Goal: Information Seeking & Learning: Learn about a topic

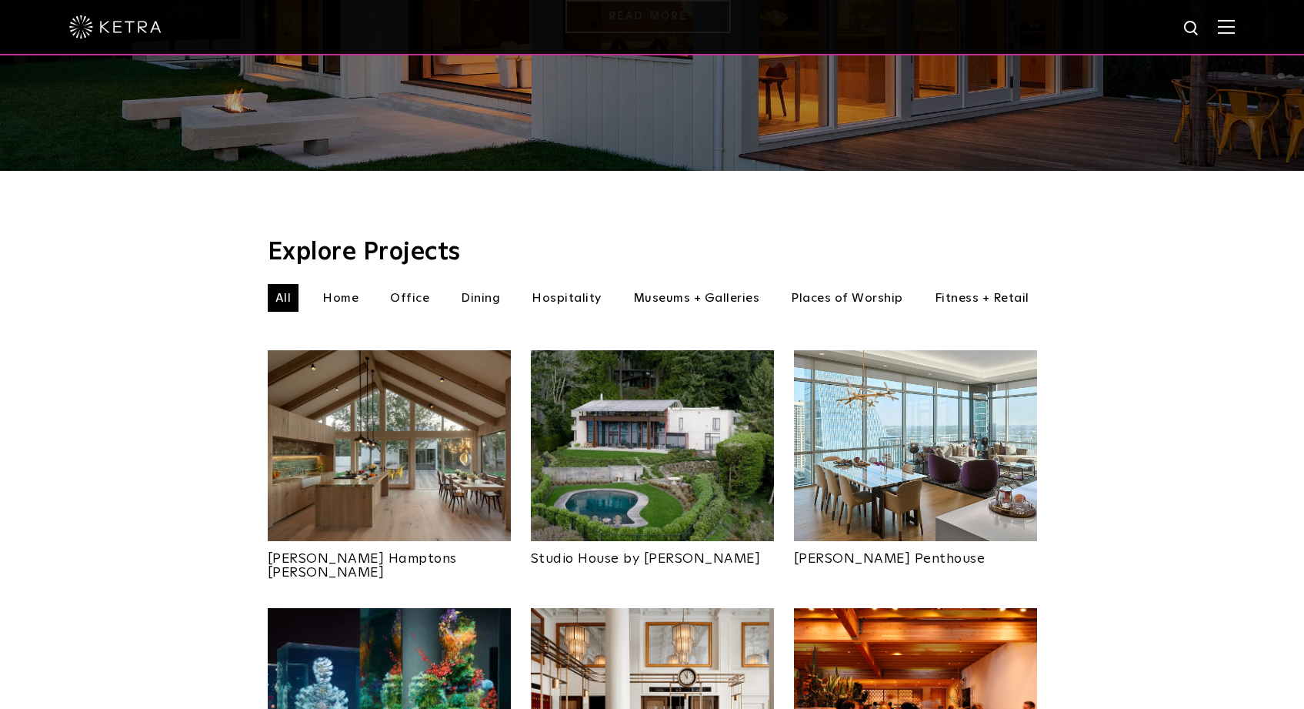
scroll to position [373, 0]
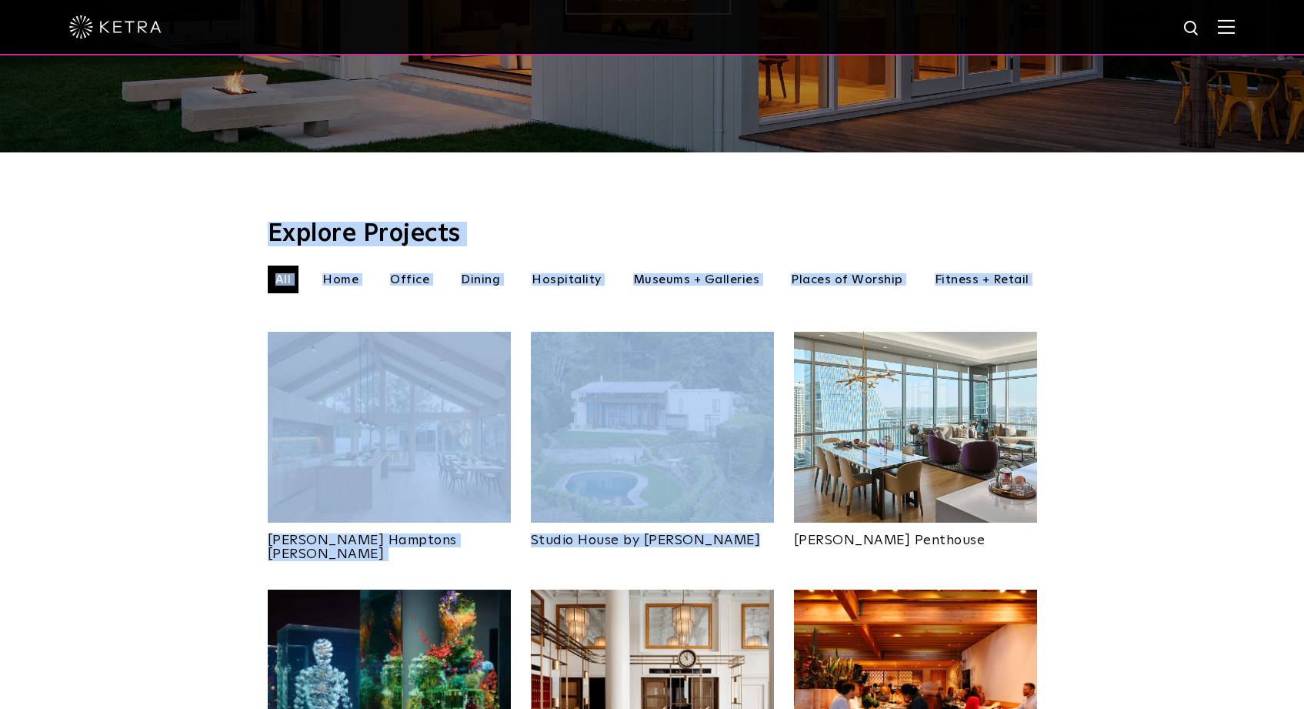
drag, startPoint x: 1103, startPoint y: 185, endPoint x: 1114, endPoint y: 447, distance: 261.9
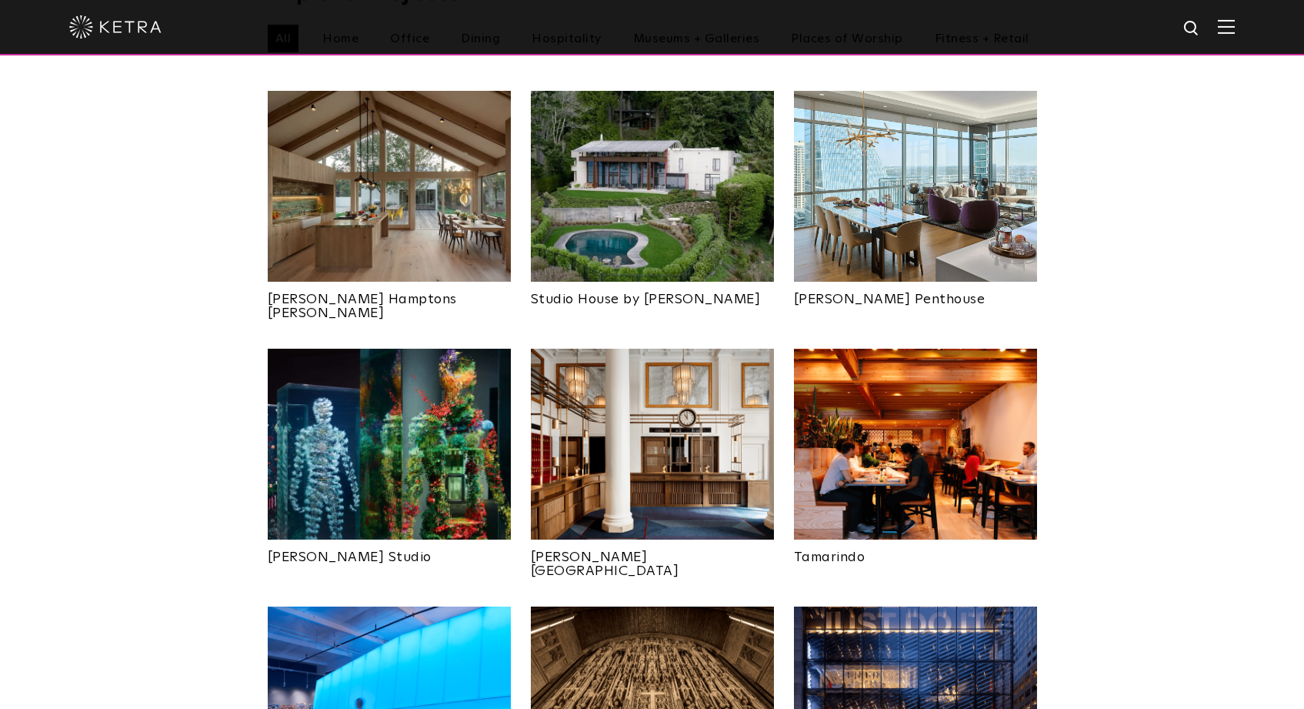
scroll to position [582, 0]
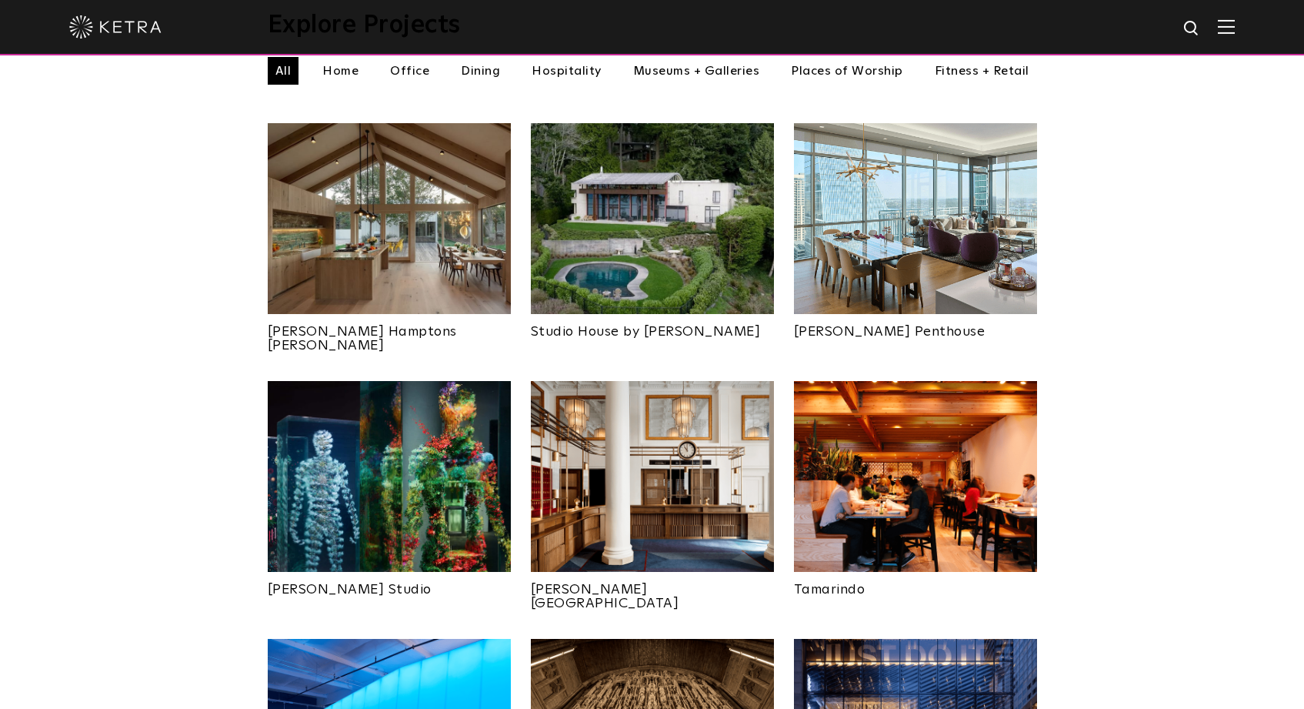
click at [961, 407] on img at bounding box center [915, 476] width 243 height 191
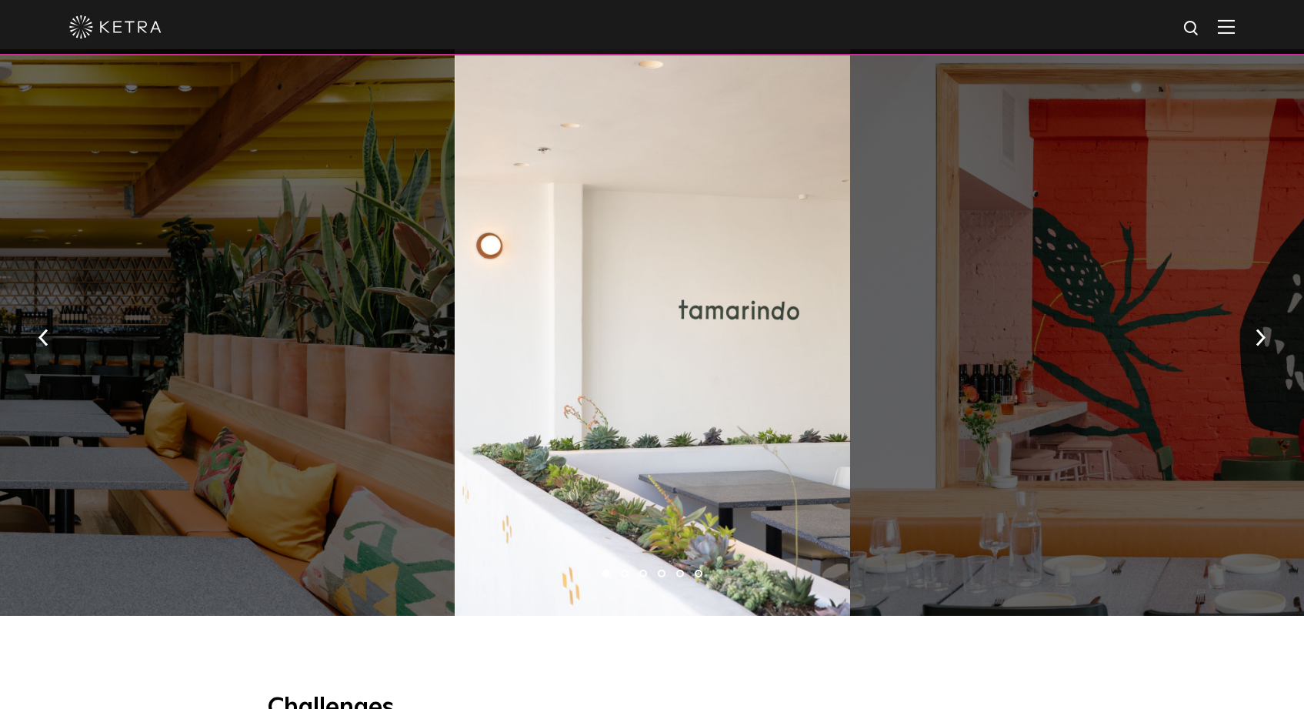
scroll to position [1247, 0]
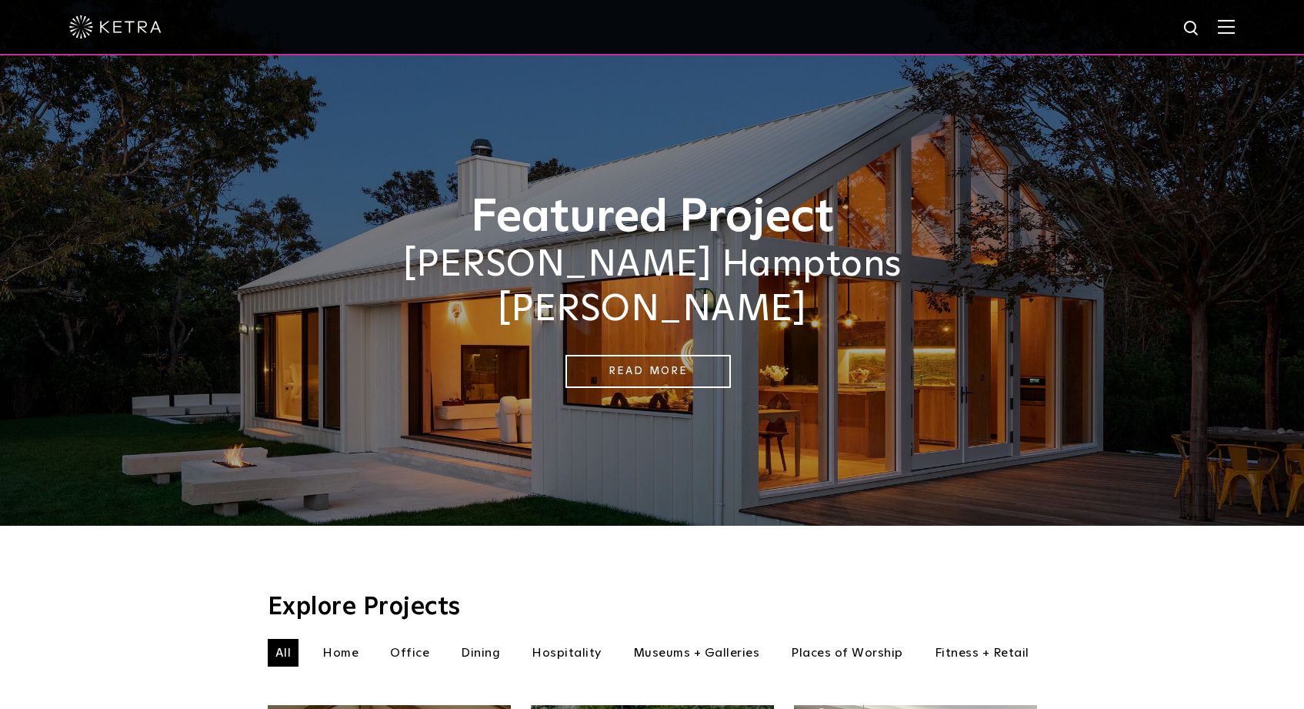
click at [225, 38] on div at bounding box center [652, 27] width 1166 height 54
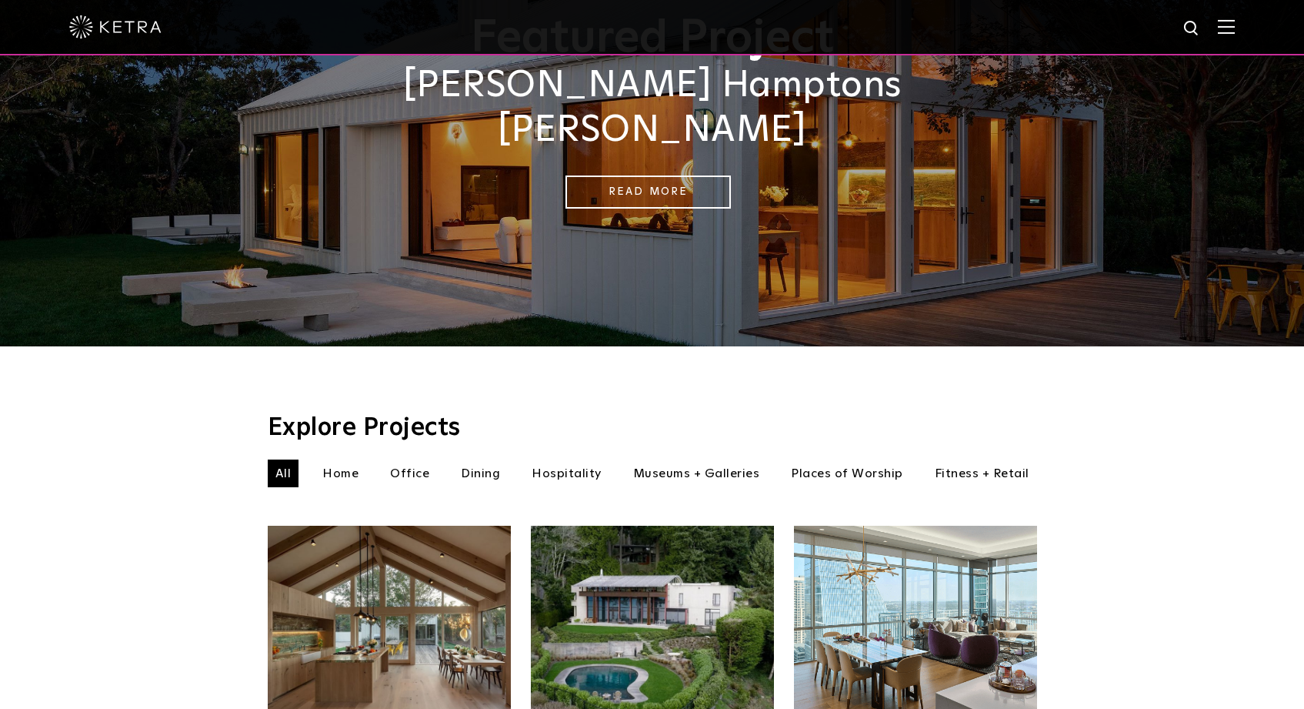
scroll to position [204, 0]
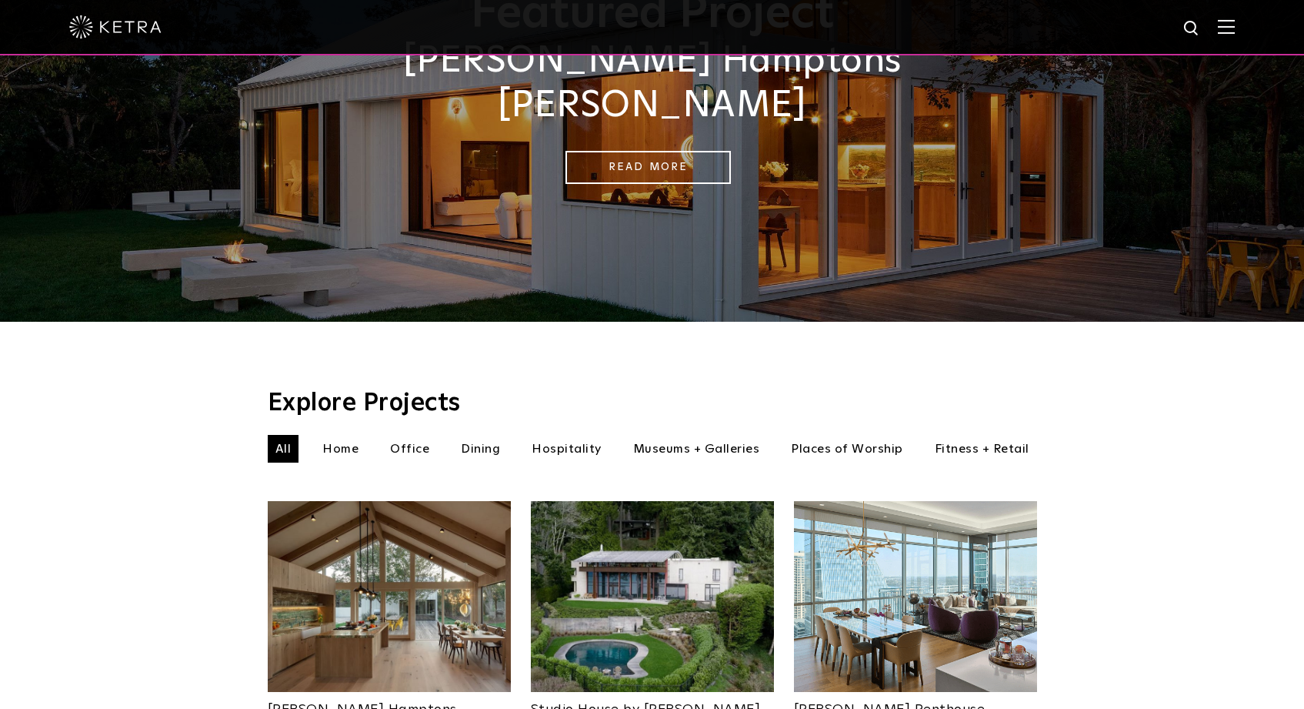
click at [355, 435] on li "Home" at bounding box center [341, 449] width 52 height 28
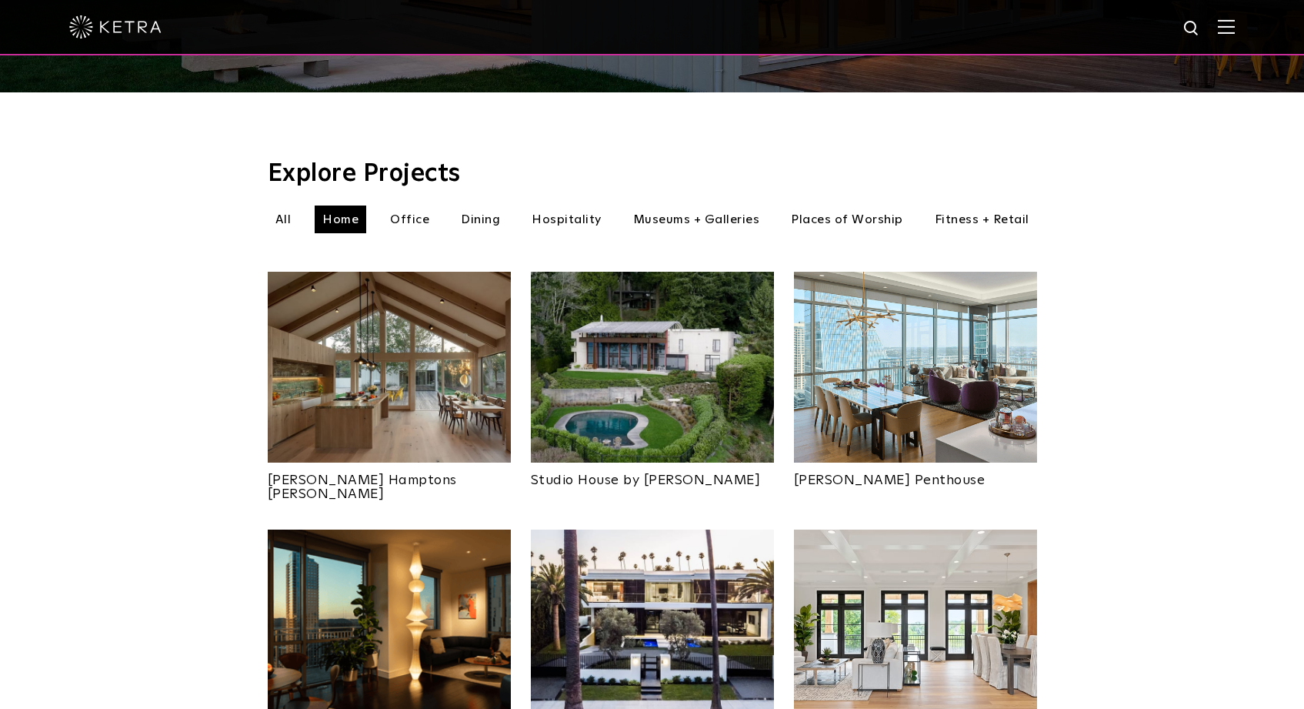
scroll to position [421, 0]
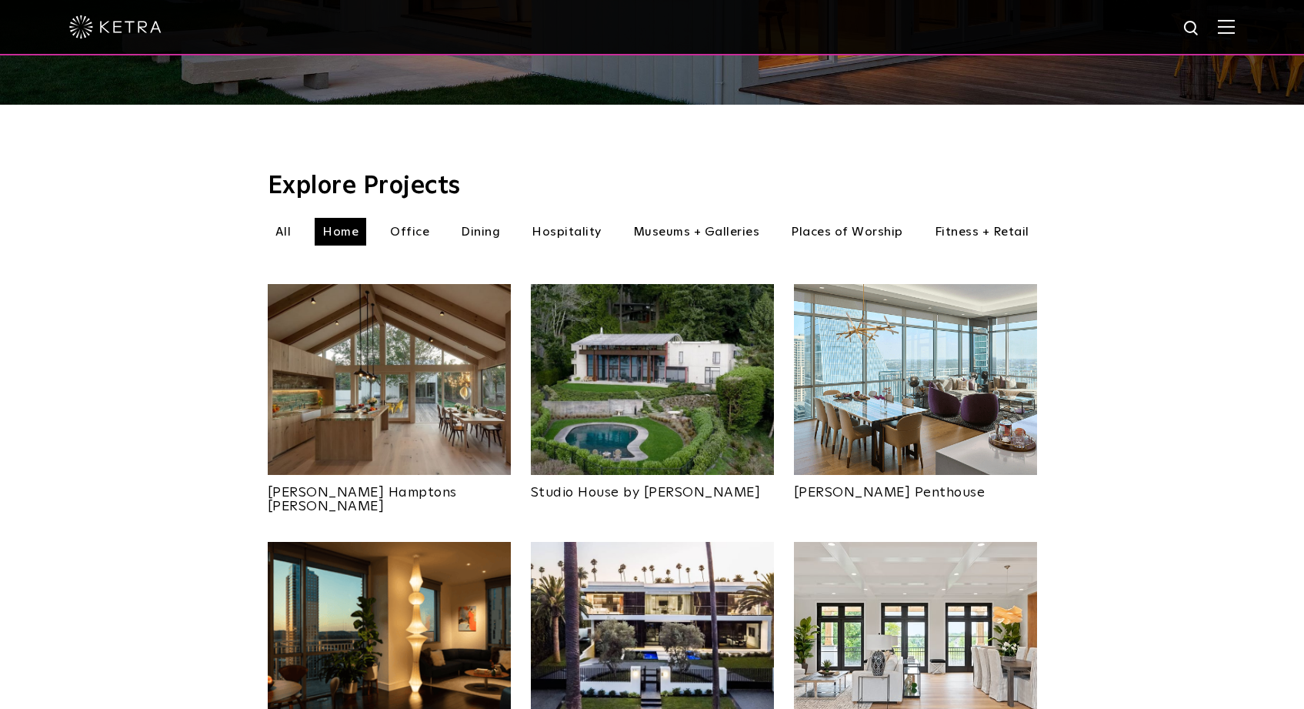
click at [299, 218] on ul "All Home Office Dining Hospitality Museums + Galleries Places of Worship Fitnes…" at bounding box center [653, 232] width 770 height 28
click at [279, 195] on div "Explore Projects Home All Home Office Dining Hospitality Museums + Galleries" at bounding box center [653, 596] width 770 height 845
click at [284, 218] on li "All" at bounding box center [284, 232] width 32 height 28
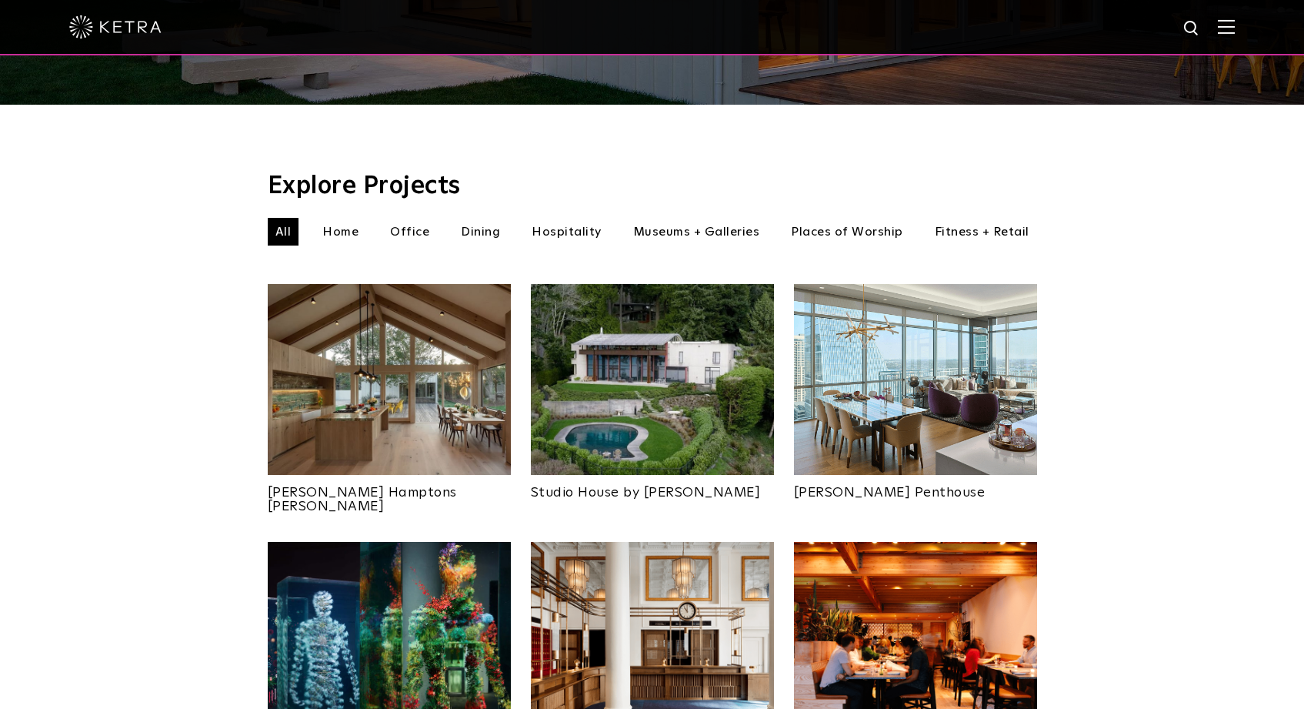
click at [835, 218] on li "Places of Worship" at bounding box center [847, 232] width 128 height 28
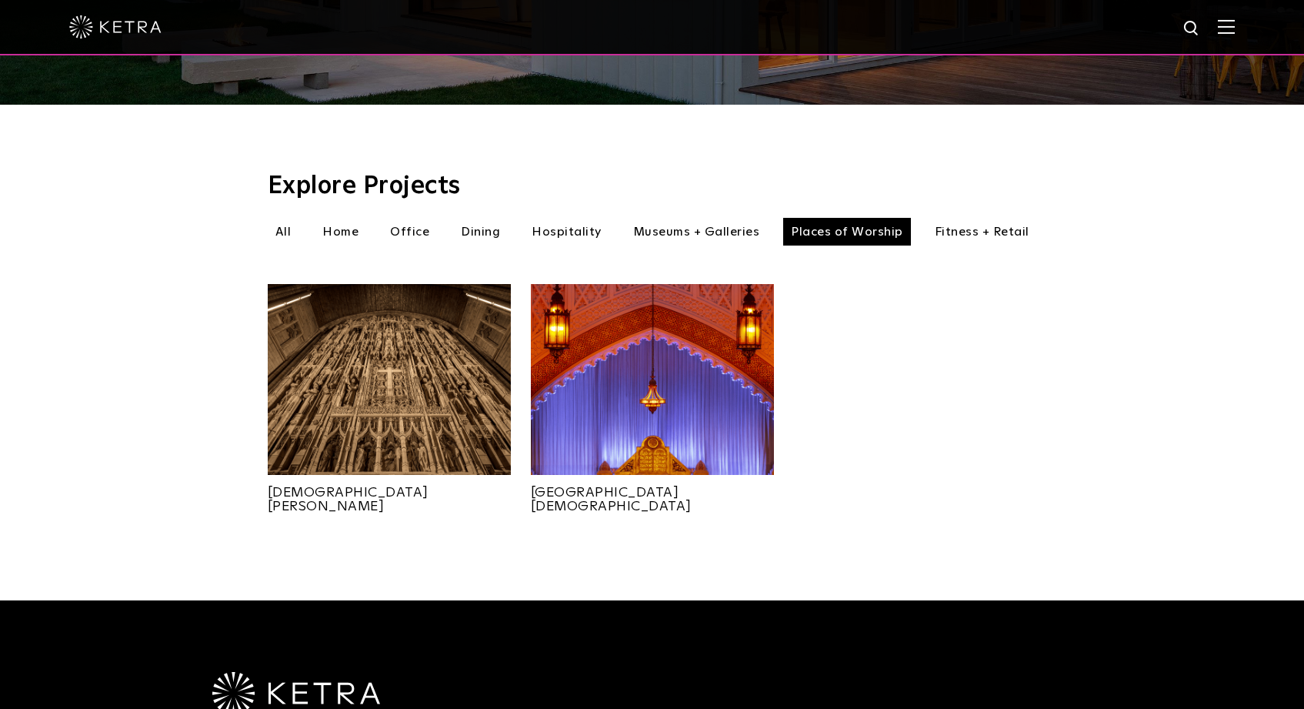
click at [284, 219] on li "All" at bounding box center [284, 232] width 32 height 28
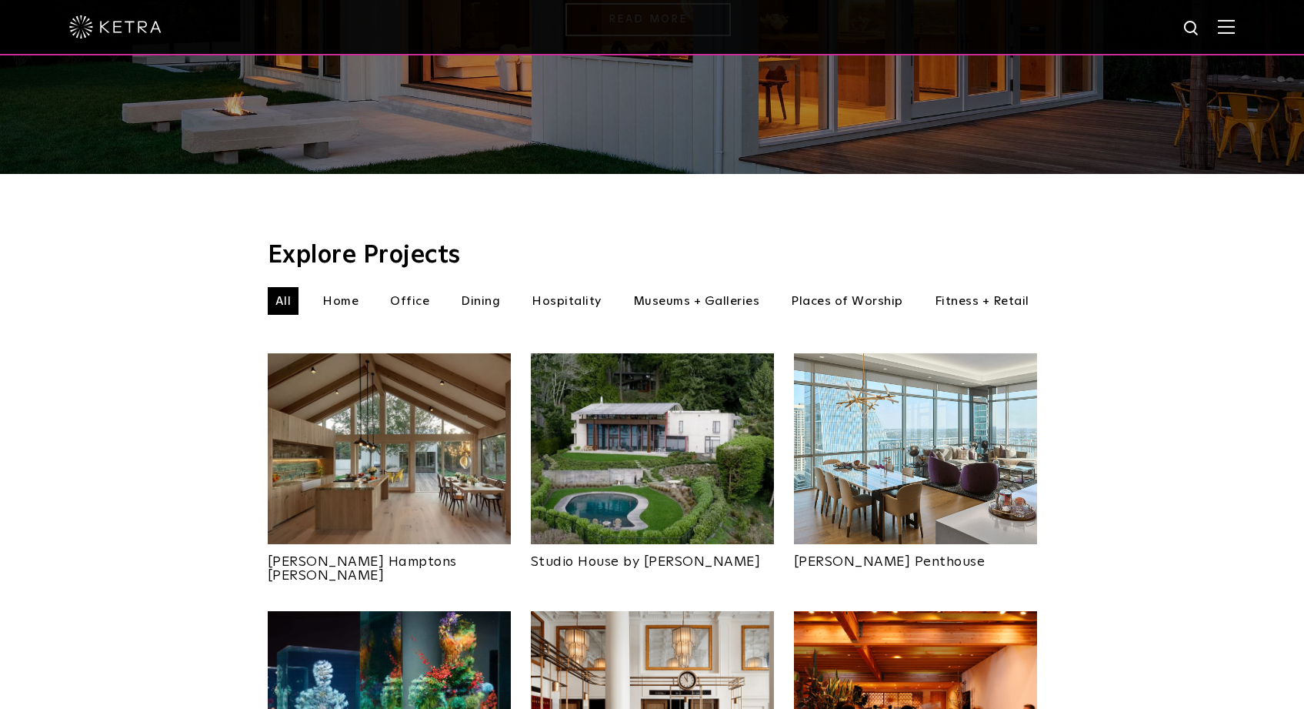
scroll to position [322, 0]
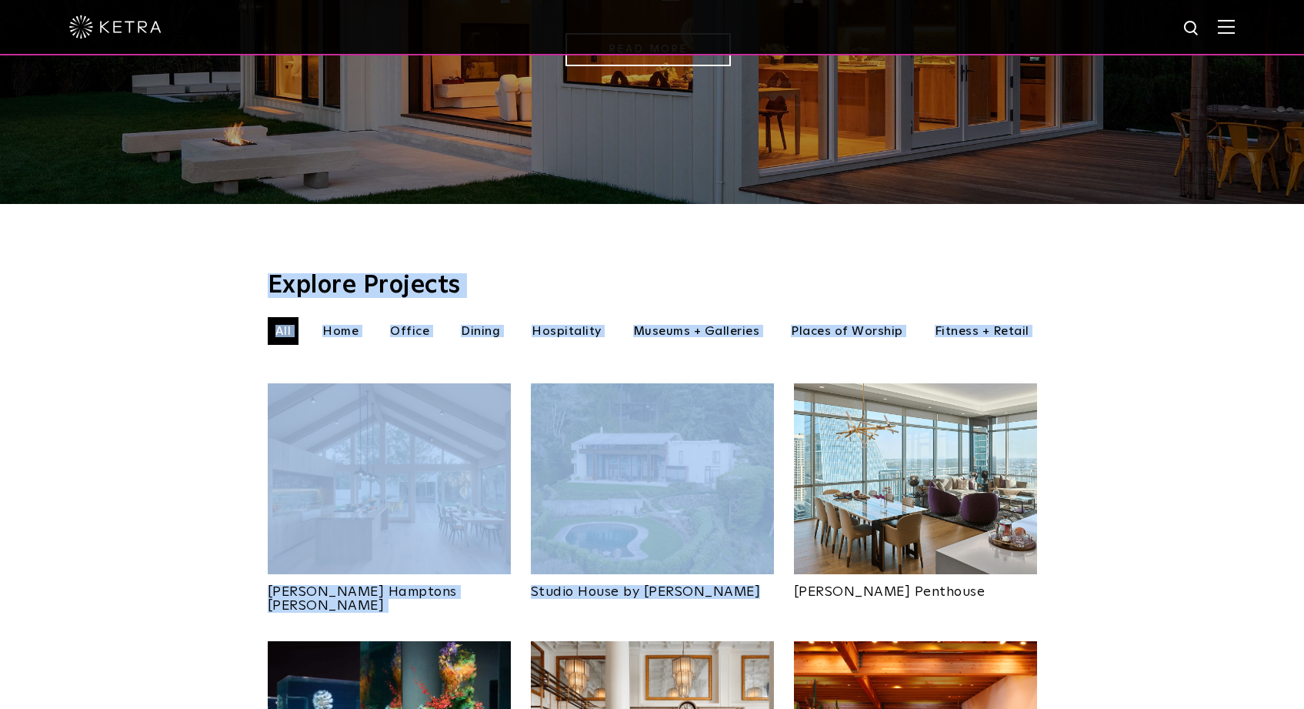
drag, startPoint x: 1132, startPoint y: 225, endPoint x: 1130, endPoint y: 476, distance: 250.9
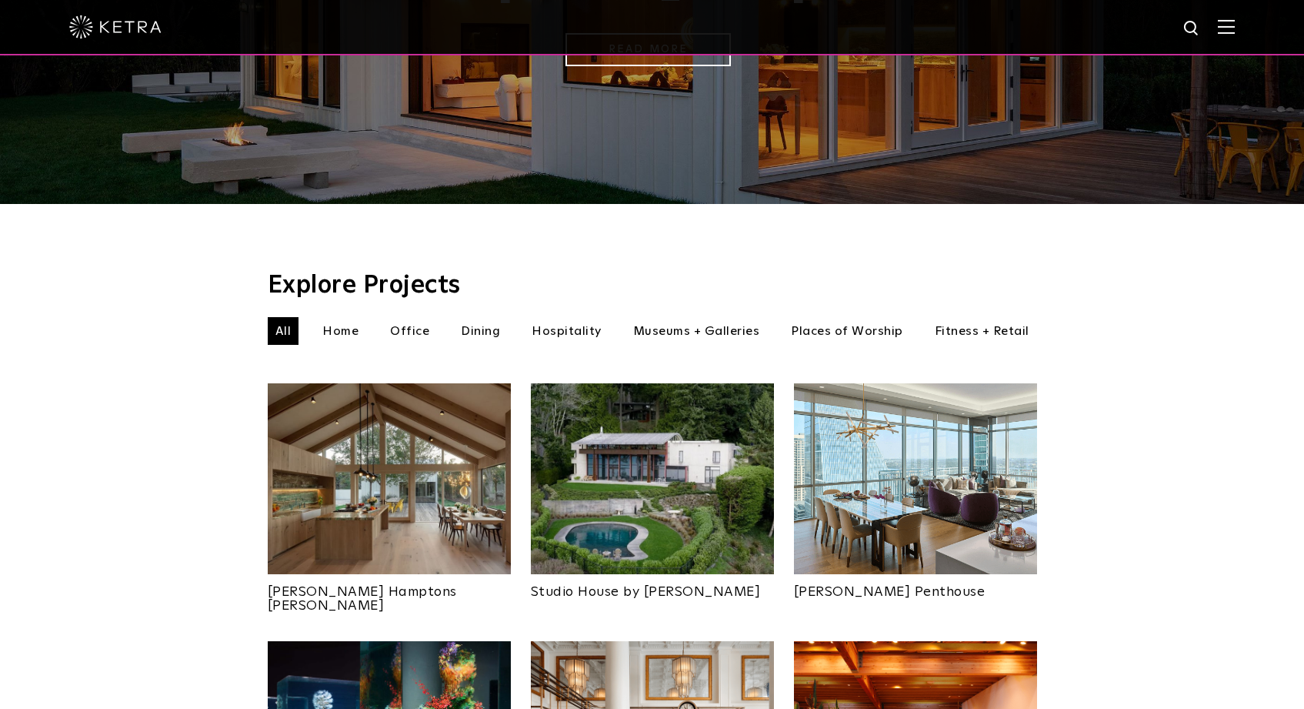
scroll to position [0, 0]
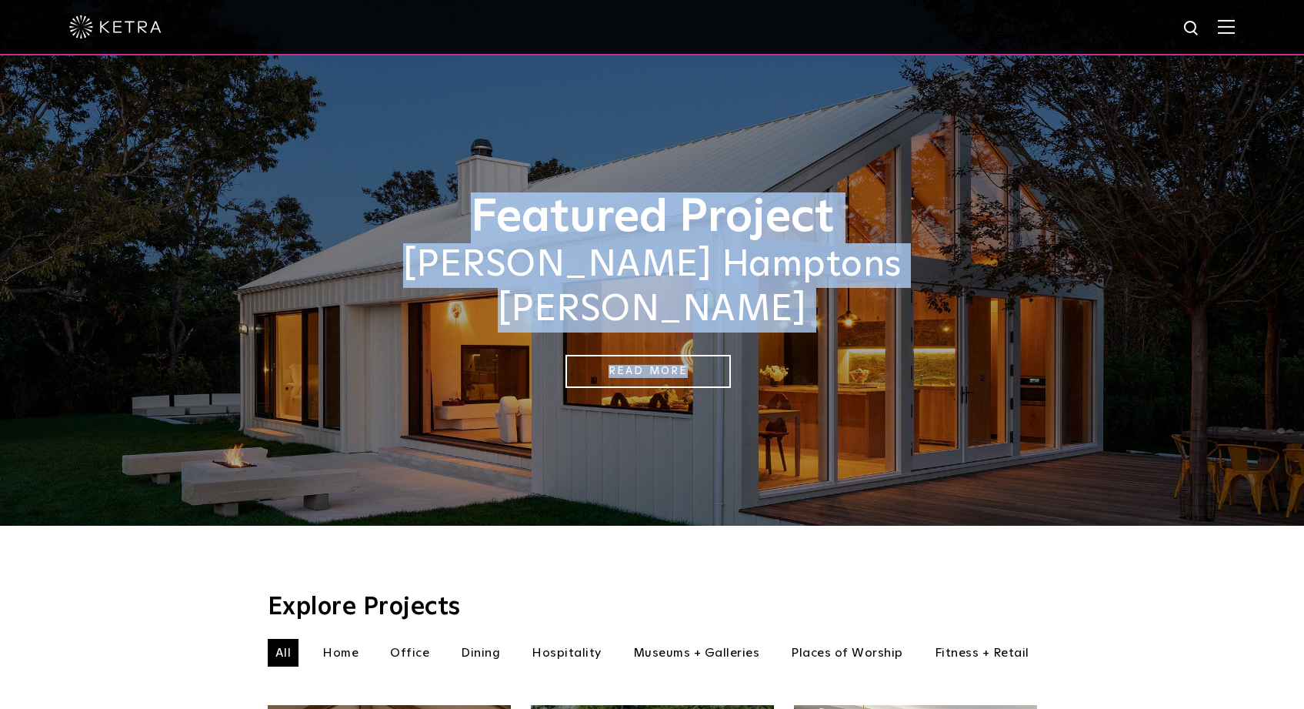
drag, startPoint x: 484, startPoint y: 162, endPoint x: 1037, endPoint y: 387, distance: 596.8
click at [1037, 387] on div "Featured Project Sasha Bikoff's Hamptons Barnhouse Read More" at bounding box center [652, 263] width 1304 height 526
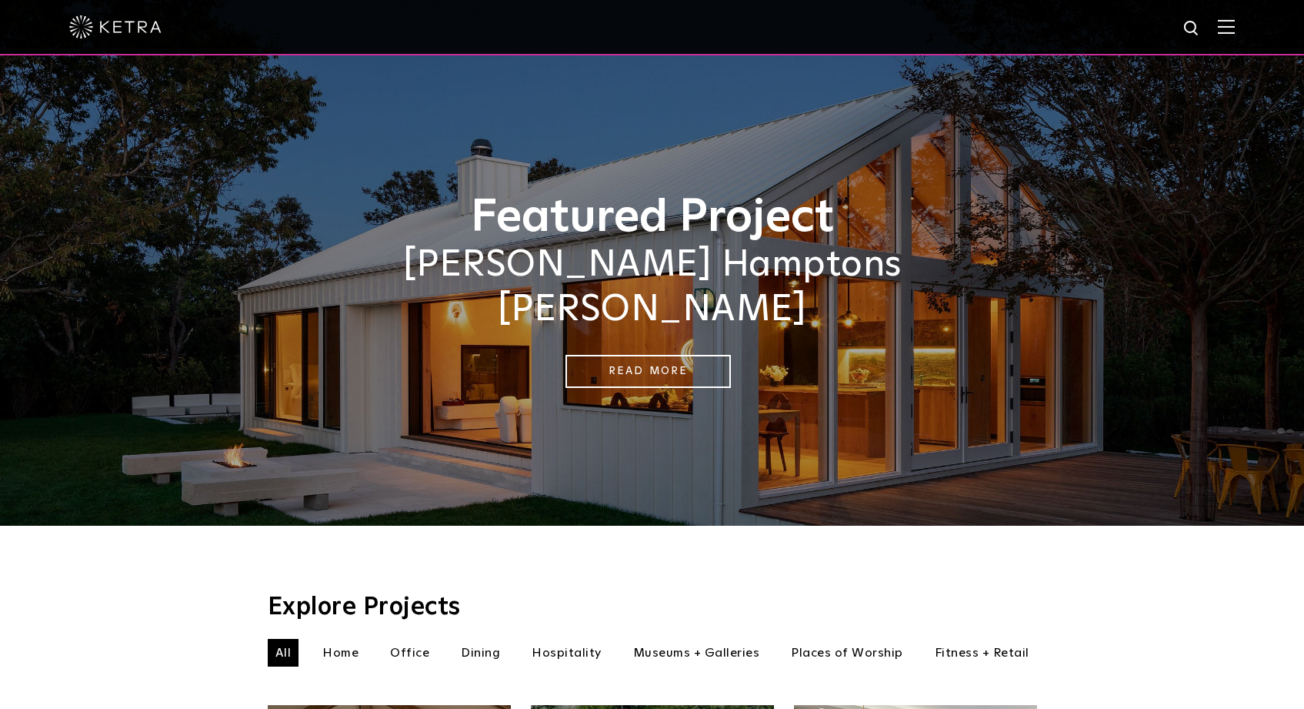
click at [1037, 387] on div "Featured Project Sasha Bikoff's Hamptons Barnhouse Read More" at bounding box center [652, 263] width 1304 height 526
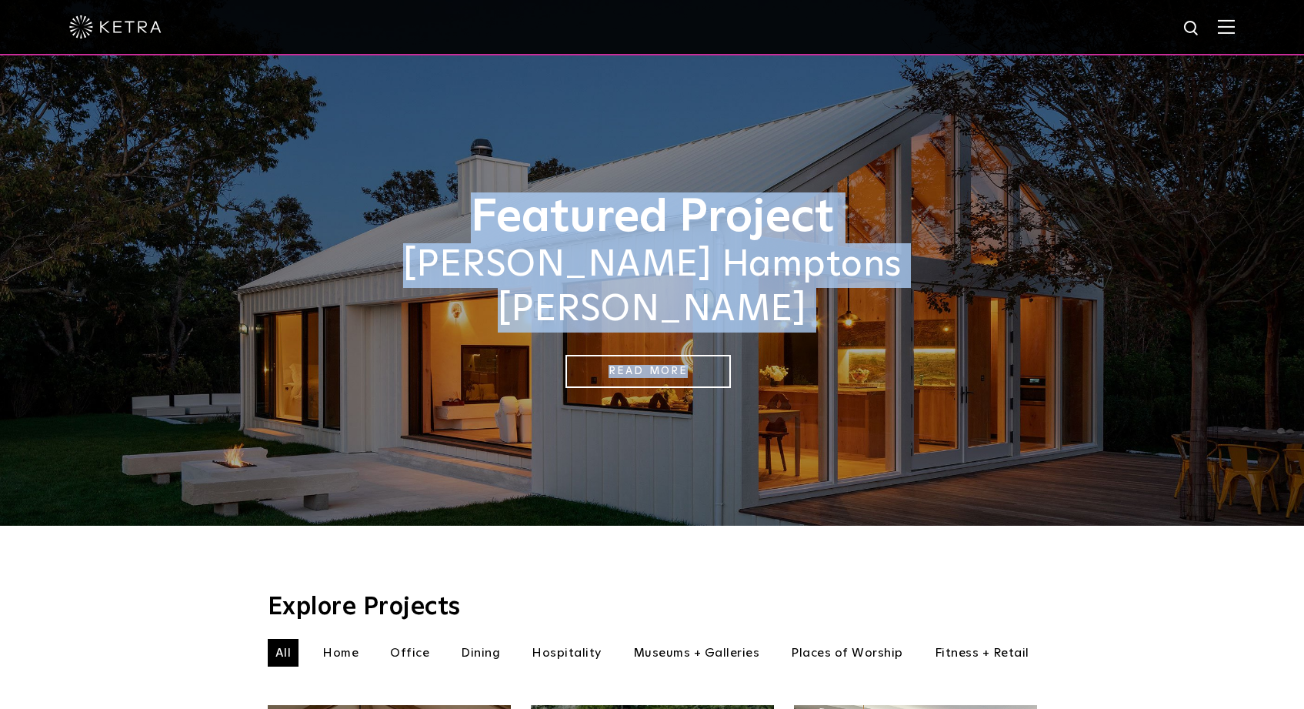
drag, startPoint x: 609, startPoint y: 115, endPoint x: 933, endPoint y: 363, distance: 408.3
click at [933, 363] on div "Featured Project Sasha Bikoff's Hamptons Barnhouse Read More" at bounding box center [652, 263] width 1304 height 526
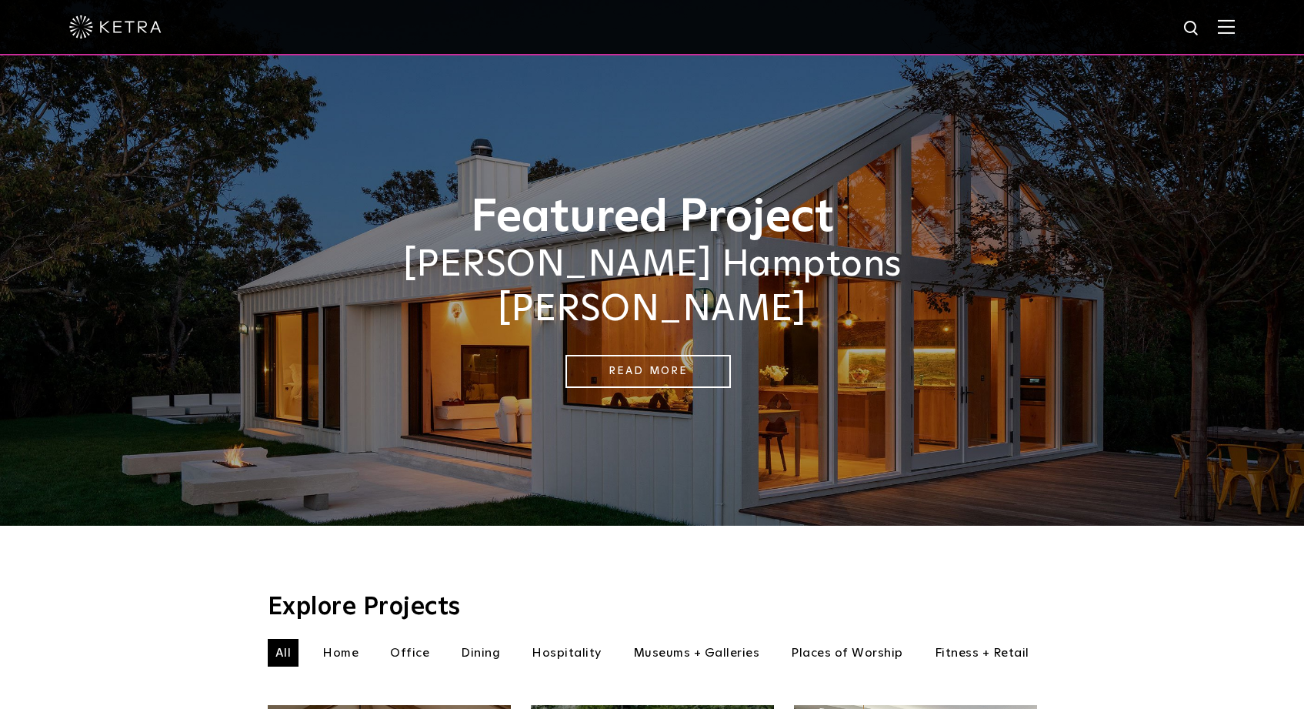
click at [933, 363] on div "Featured Project Sasha Bikoff's Hamptons Barnhouse Read More" at bounding box center [652, 263] width 1304 height 526
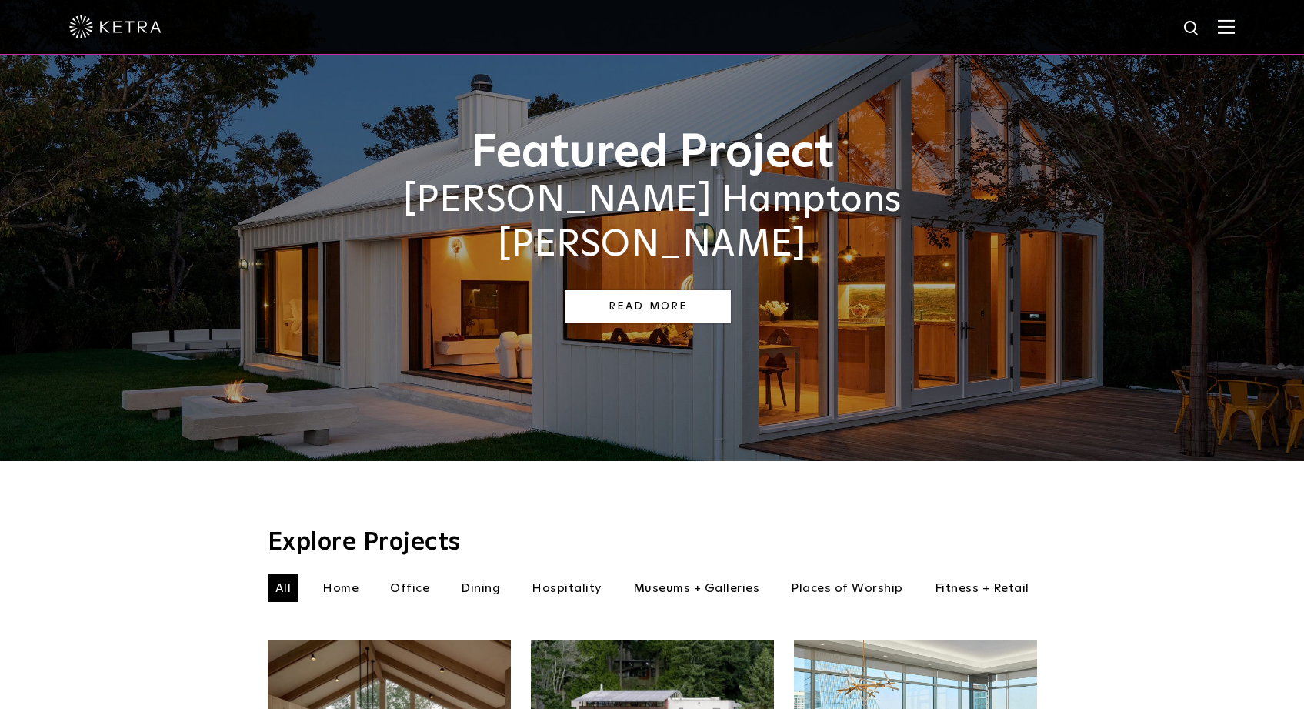
scroll to position [76, 0]
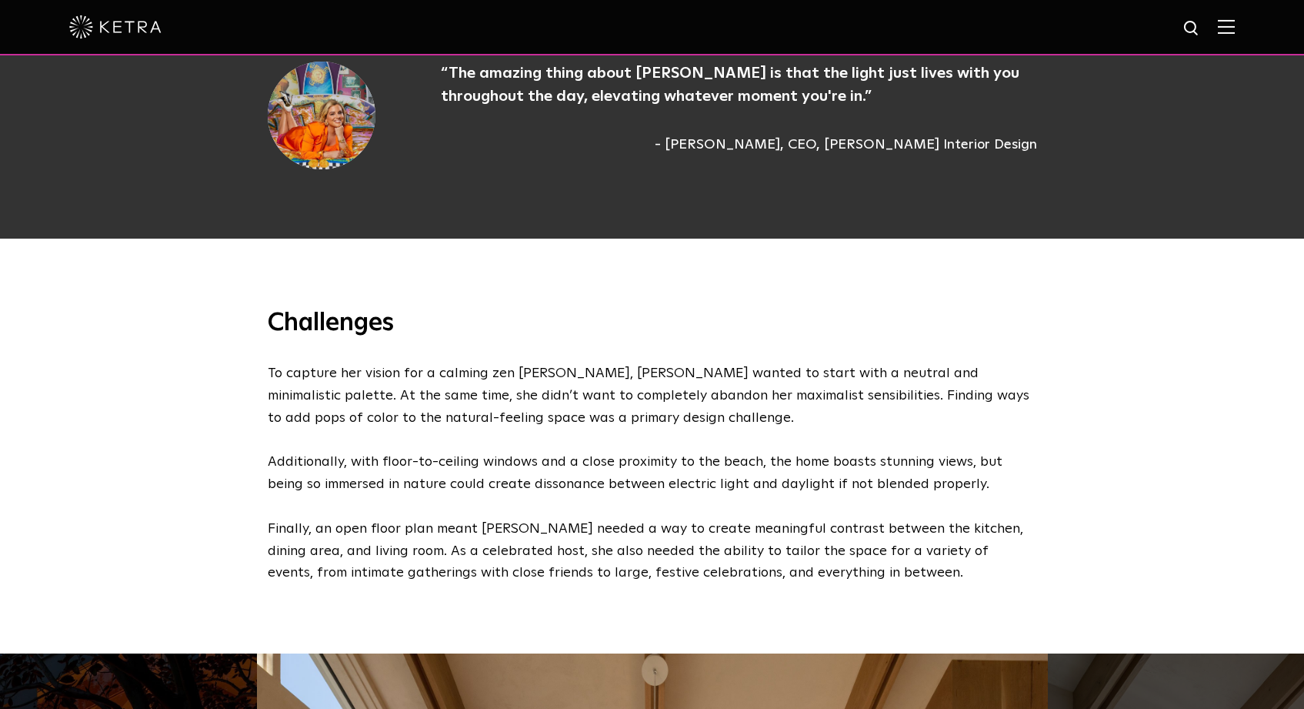
scroll to position [1649, 0]
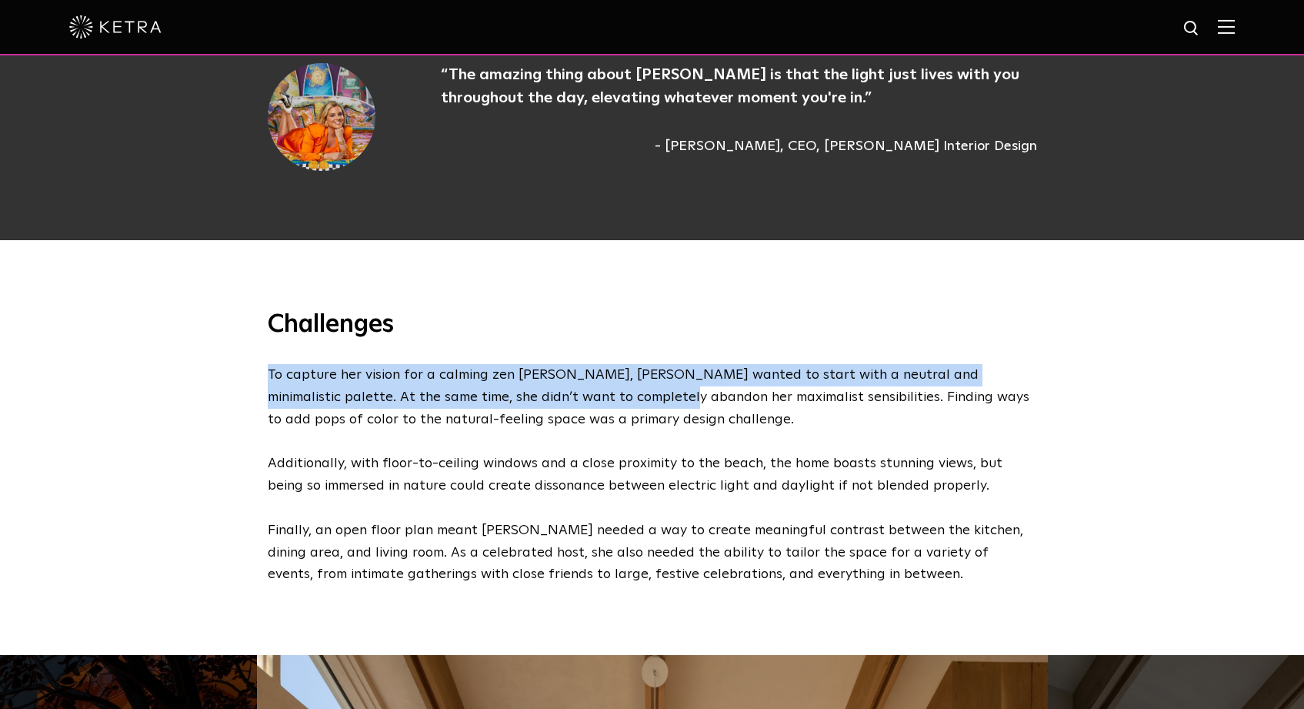
drag, startPoint x: 560, startPoint y: 315, endPoint x: 599, endPoint y: 386, distance: 80.6
click at [599, 386] on div "Challenges To capture her vision for a calming zen oasis, Sasha wanted to start…" at bounding box center [652, 447] width 800 height 277
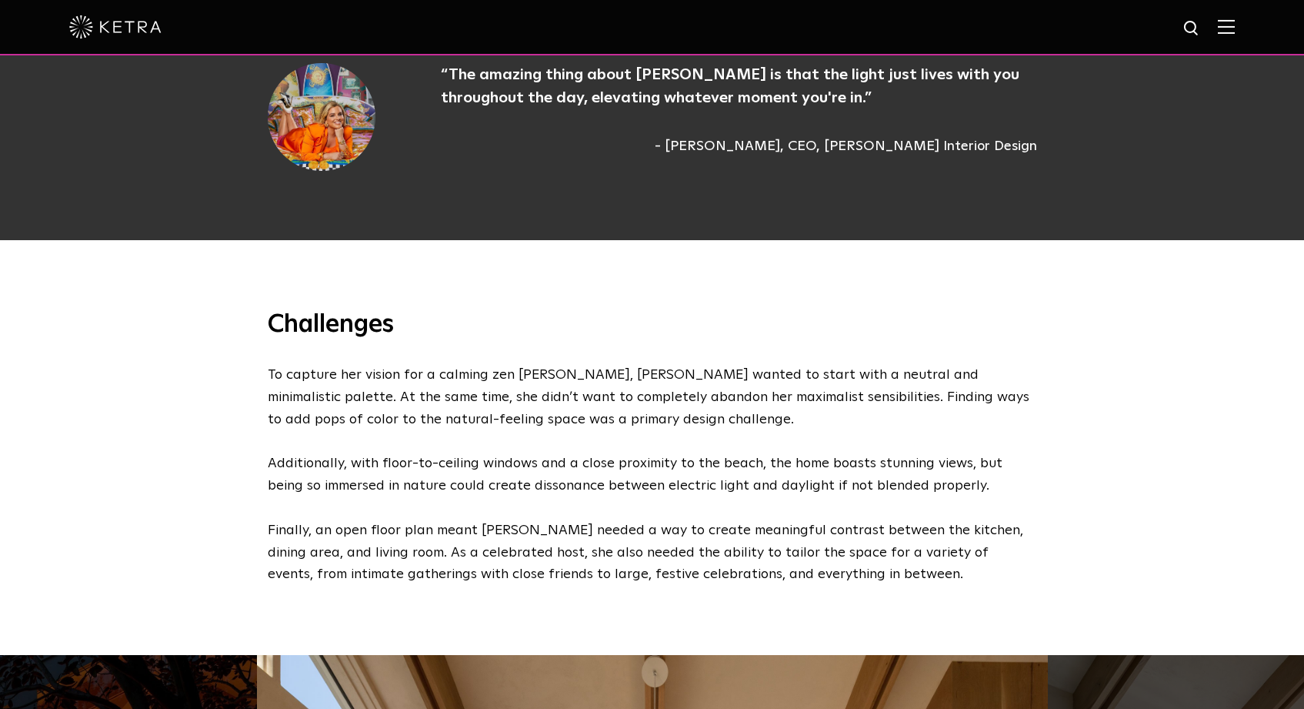
click at [599, 386] on p "To capture her vision for a calming zen oasis, Sasha wanted to start with a neu…" at bounding box center [649, 475] width 762 height 222
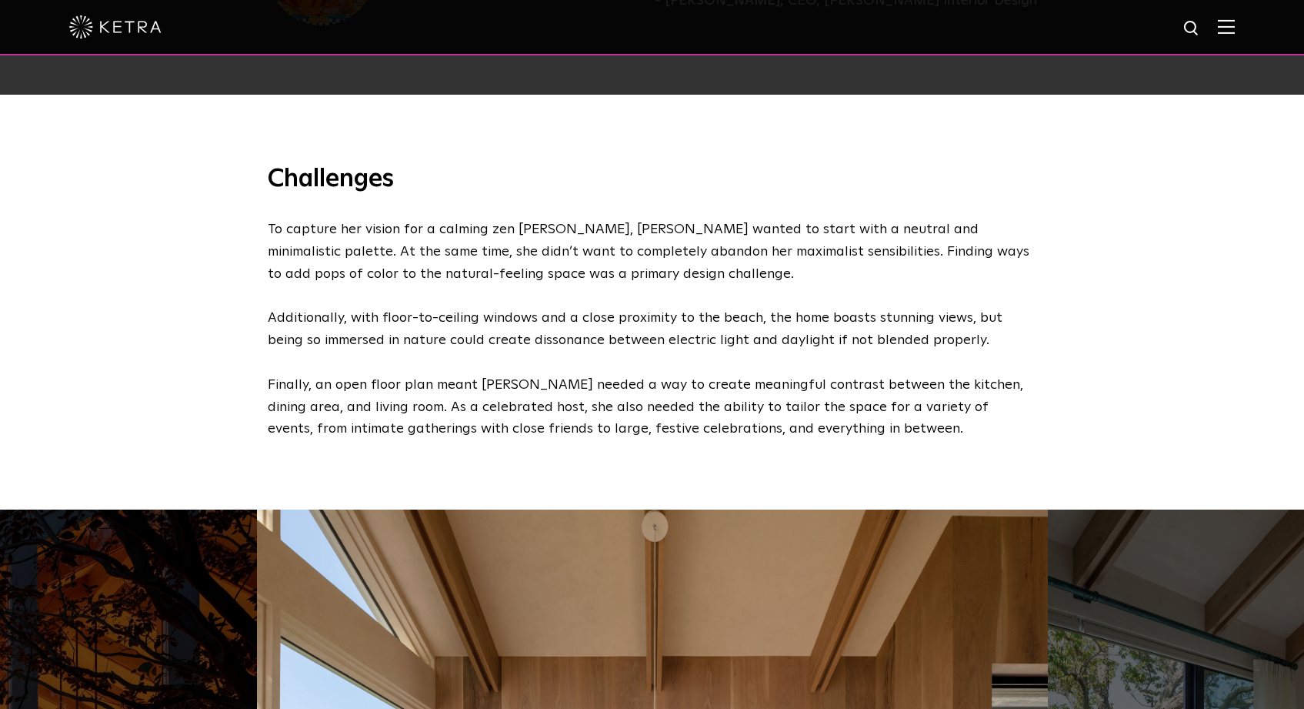
scroll to position [1795, 0]
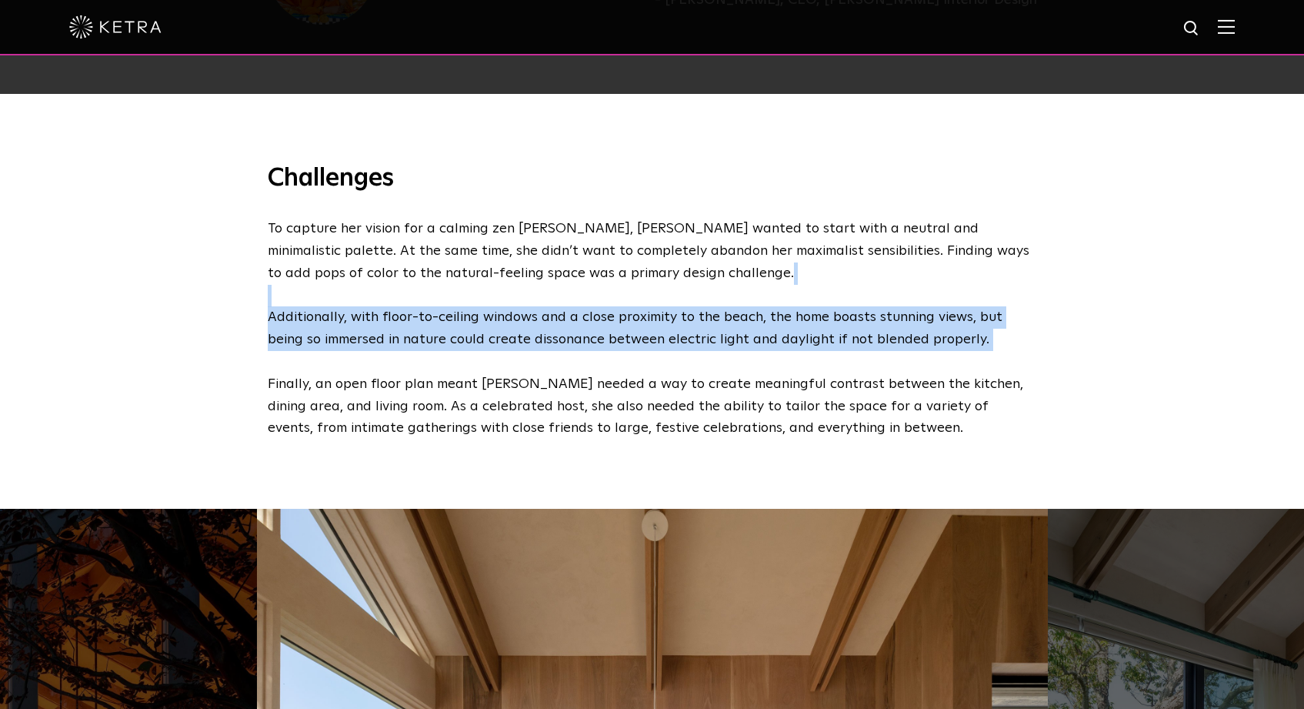
drag, startPoint x: 676, startPoint y: 275, endPoint x: 701, endPoint y: 337, distance: 66.3
click at [701, 337] on p "To capture her vision for a calming zen oasis, Sasha wanted to start with a neu…" at bounding box center [649, 329] width 762 height 222
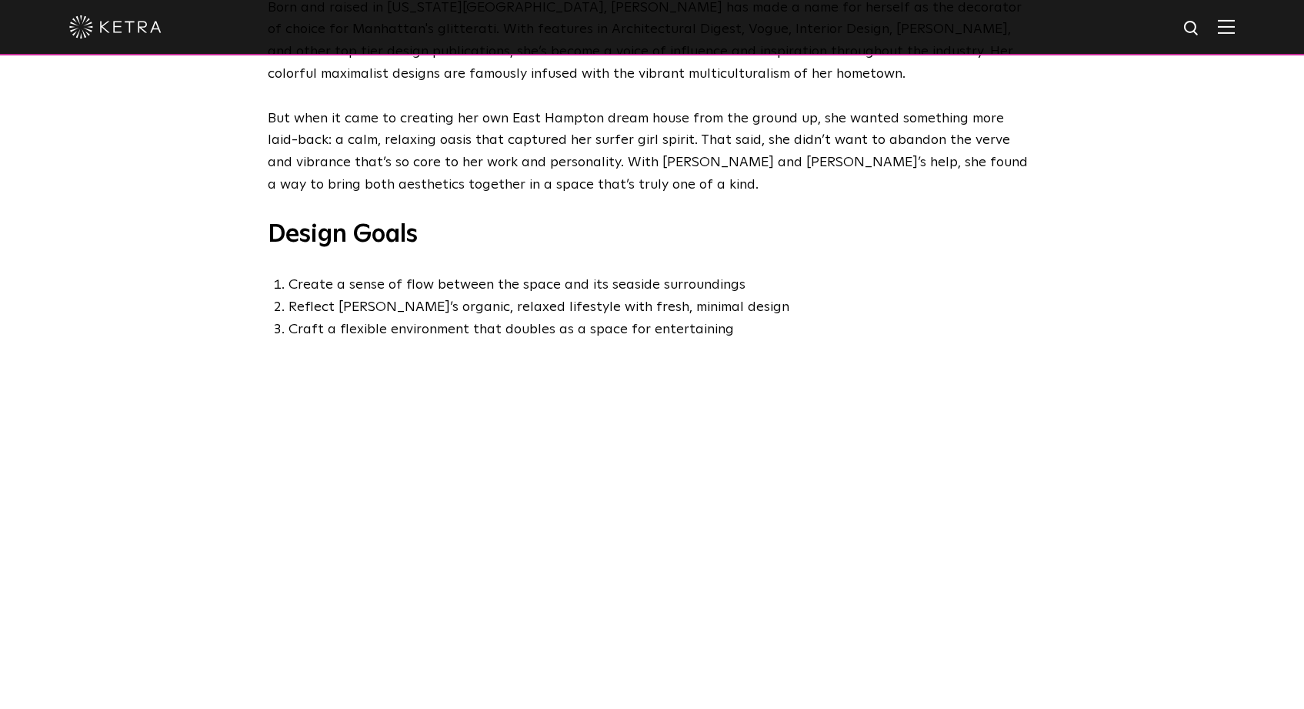
scroll to position [679, 0]
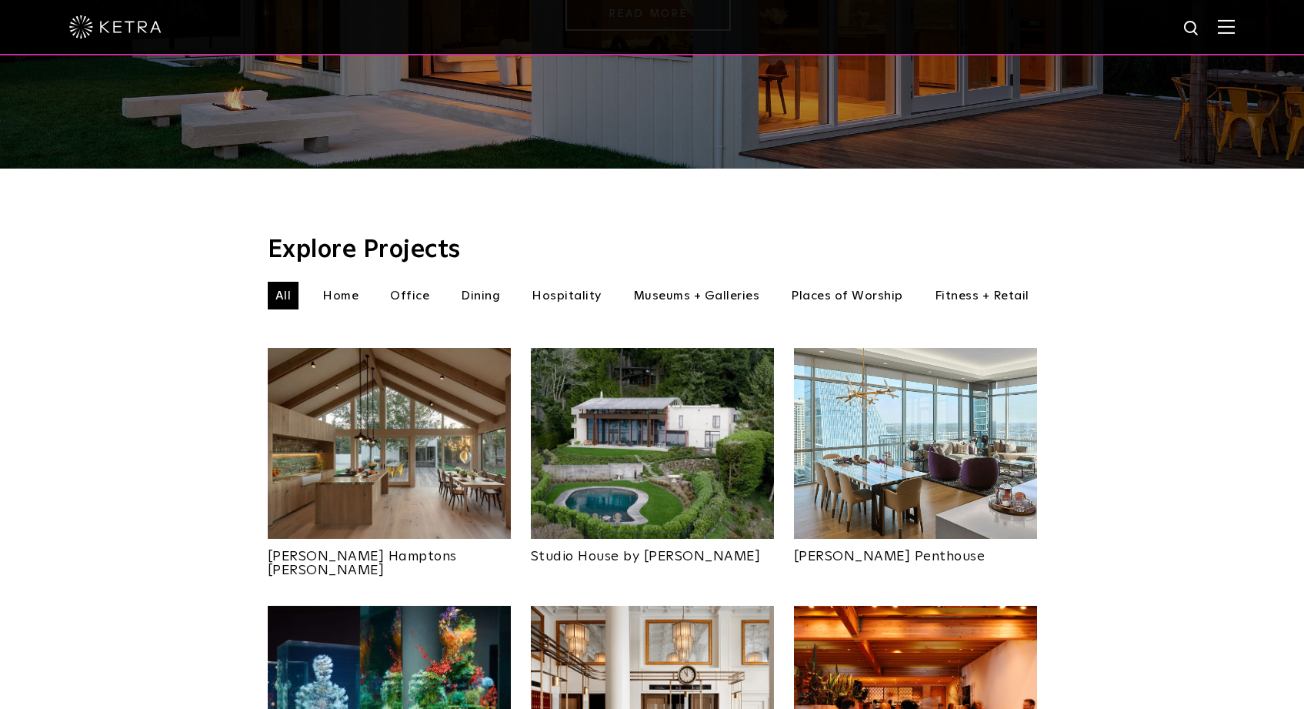
scroll to position [369, 0]
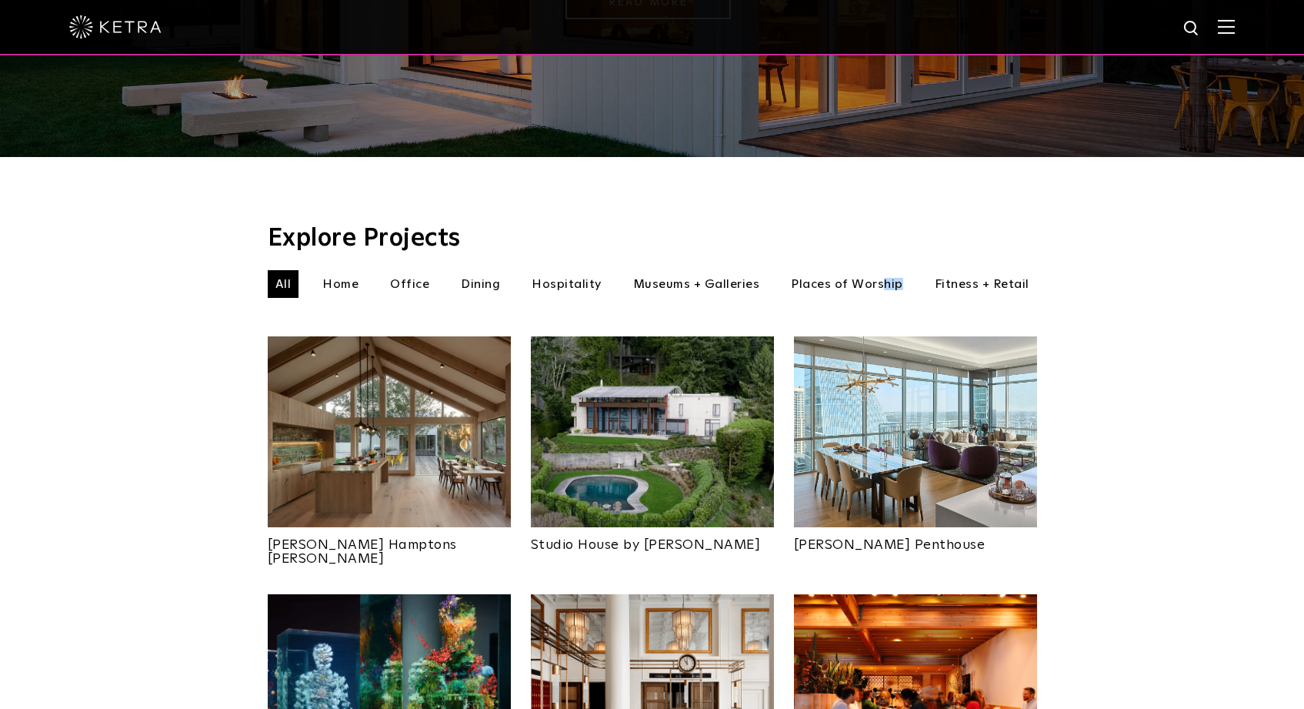
click at [883, 270] on li "Places of Worship" at bounding box center [847, 284] width 128 height 28
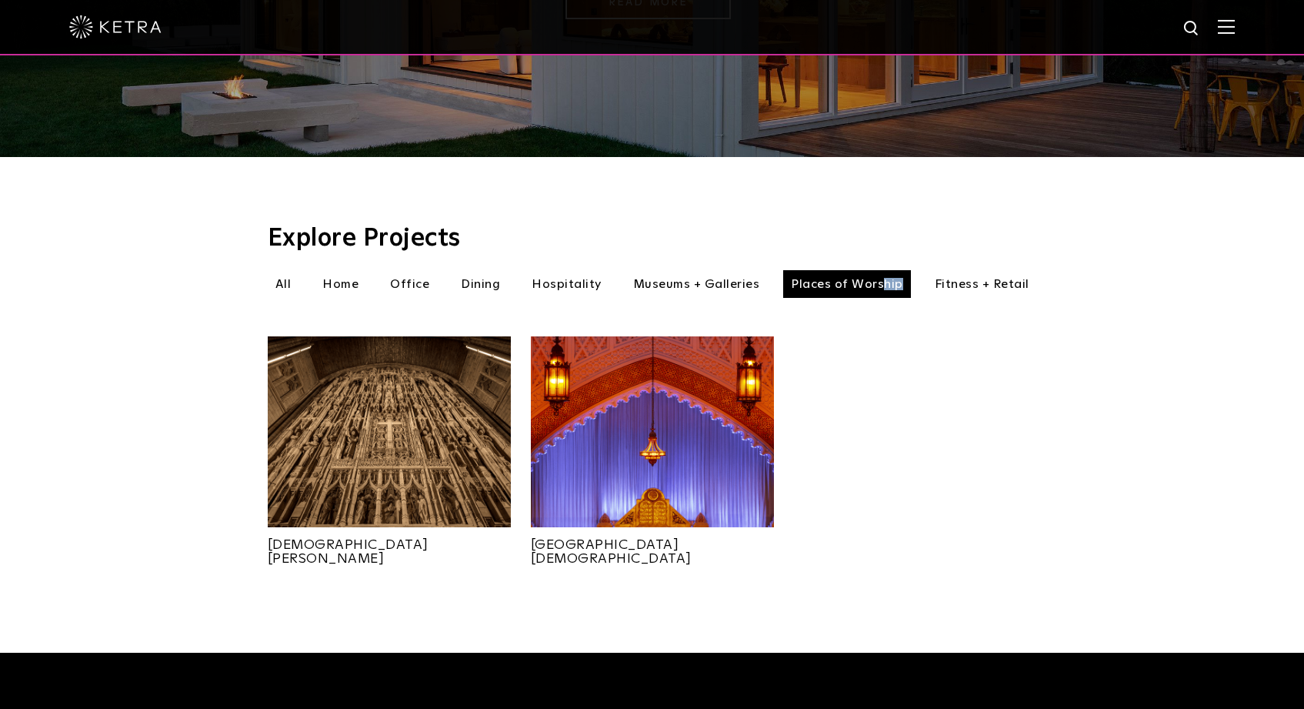
click at [610, 468] on img at bounding box center [652, 431] width 243 height 191
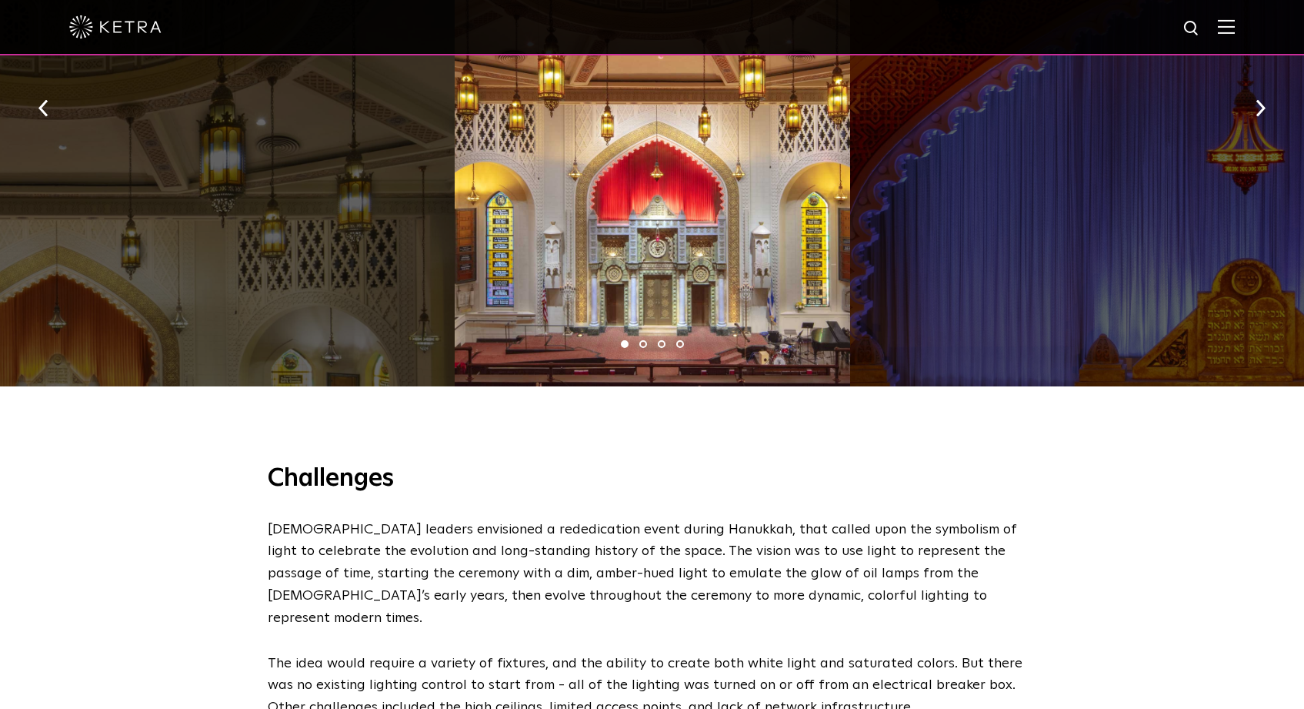
scroll to position [1083, 0]
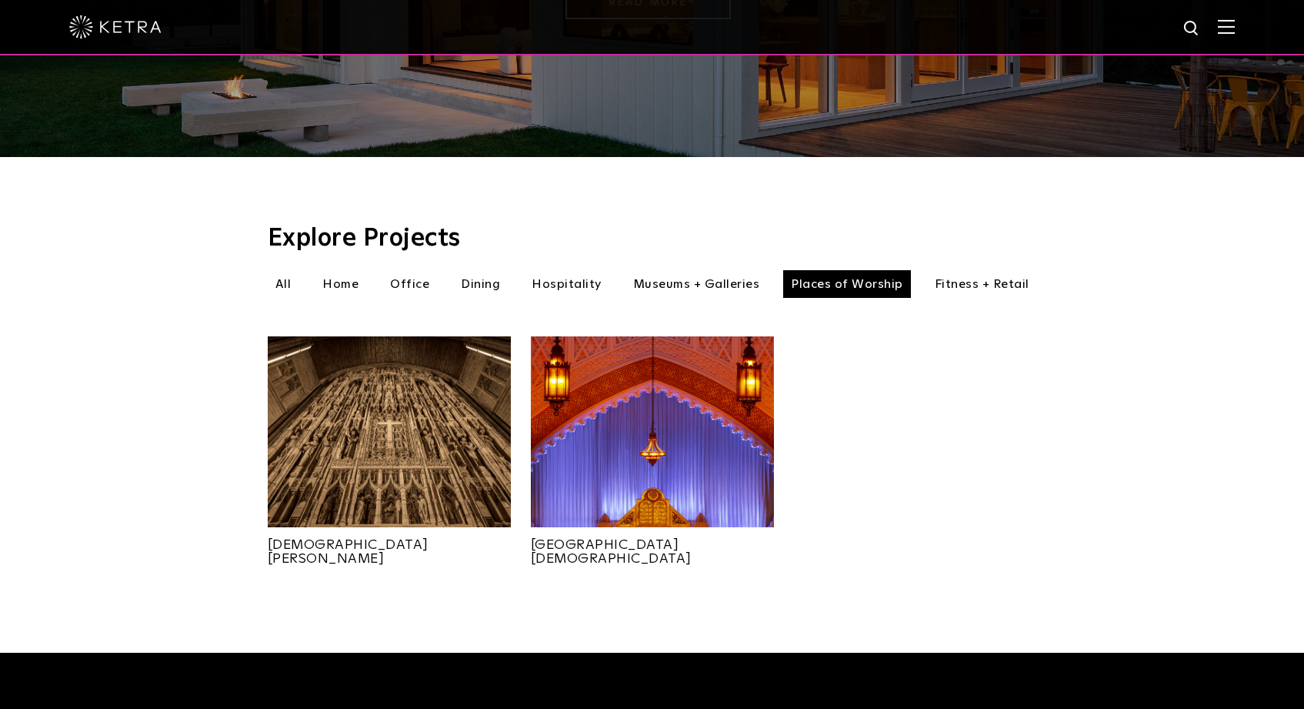
click at [280, 270] on li "All" at bounding box center [284, 284] width 32 height 28
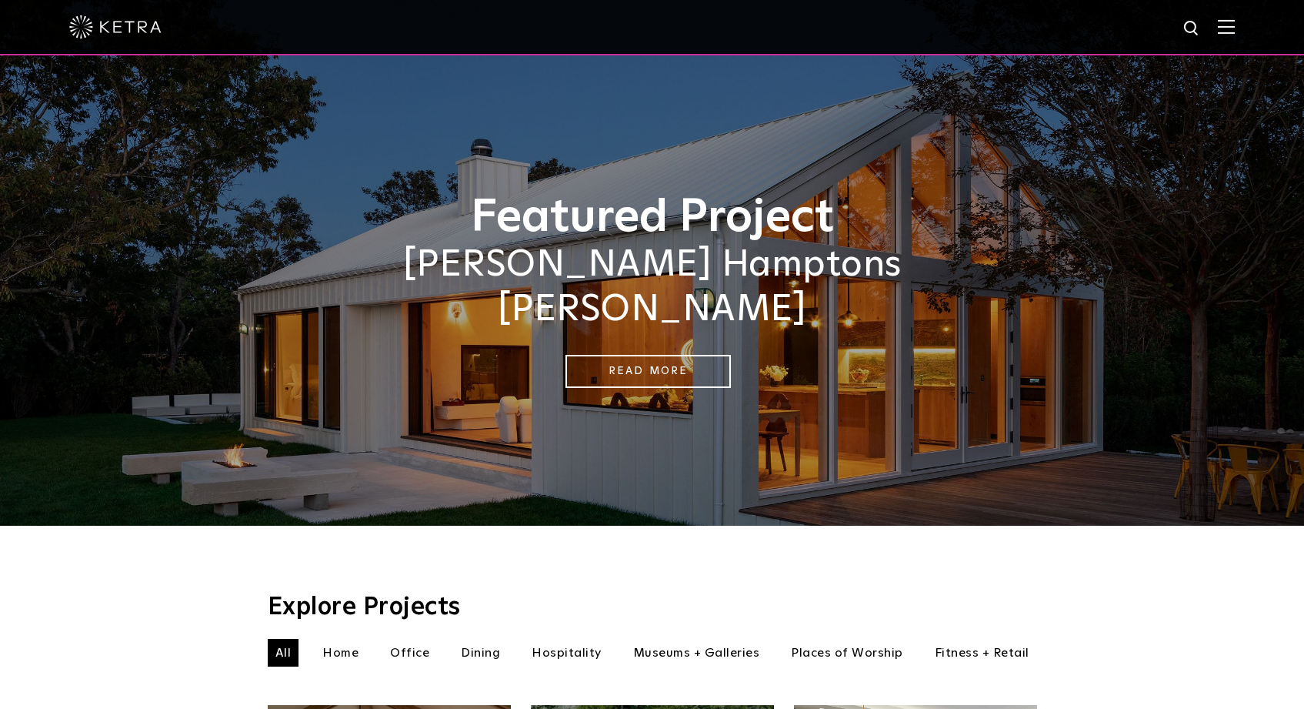
click at [417, 166] on div "Featured Project Sasha Bikoff's Hamptons Barnhouse Read More" at bounding box center [652, 263] width 1304 height 526
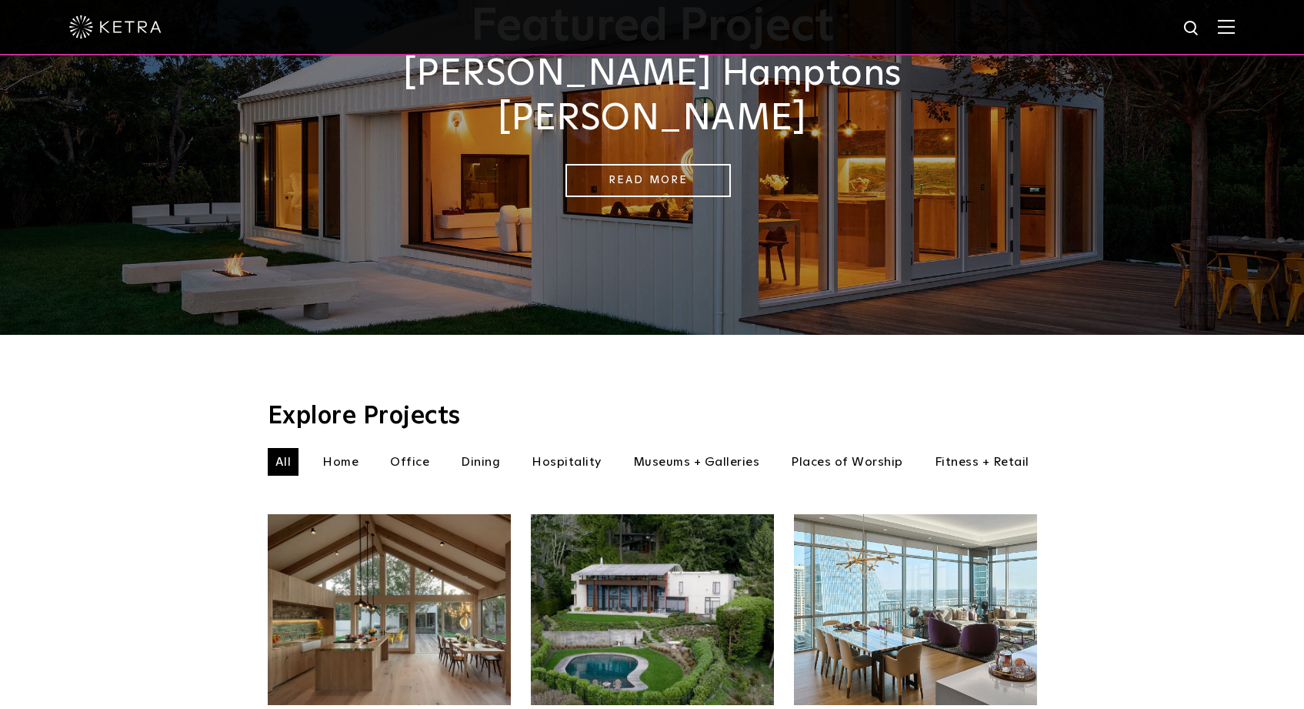
scroll to position [286, 0]
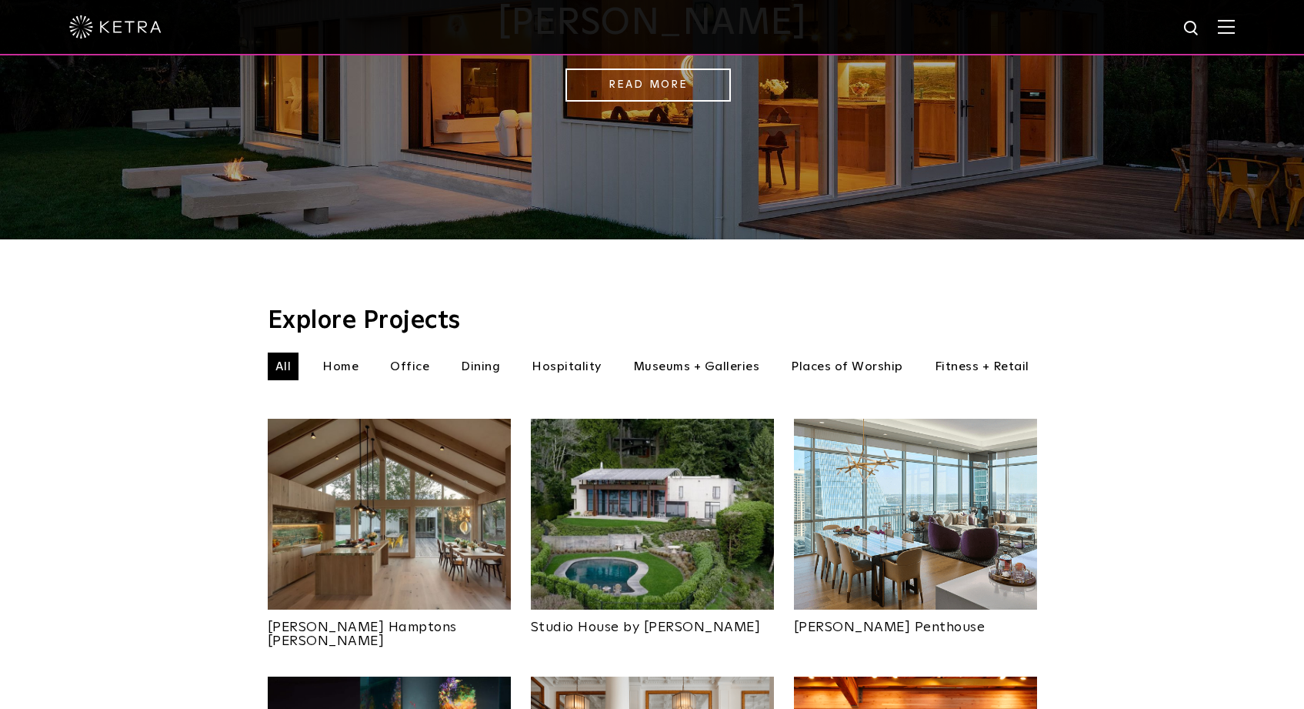
click at [449, 445] on img at bounding box center [389, 514] width 243 height 191
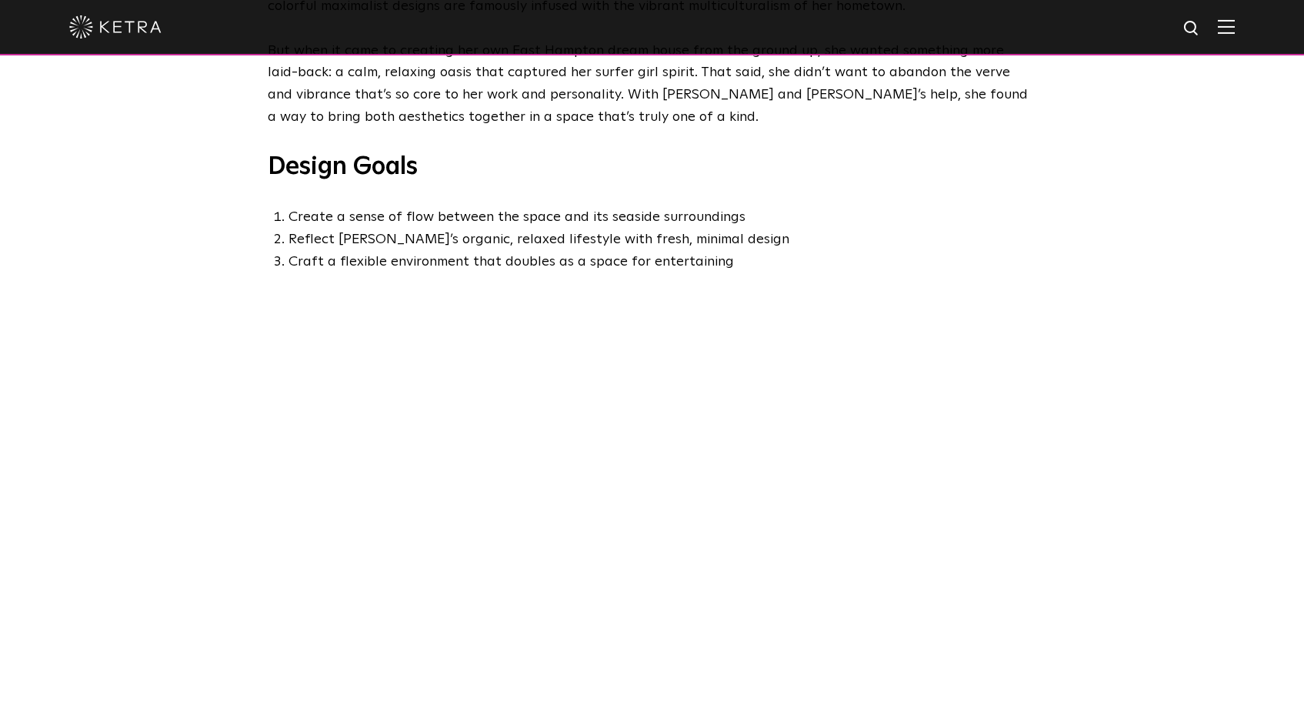
scroll to position [565, 0]
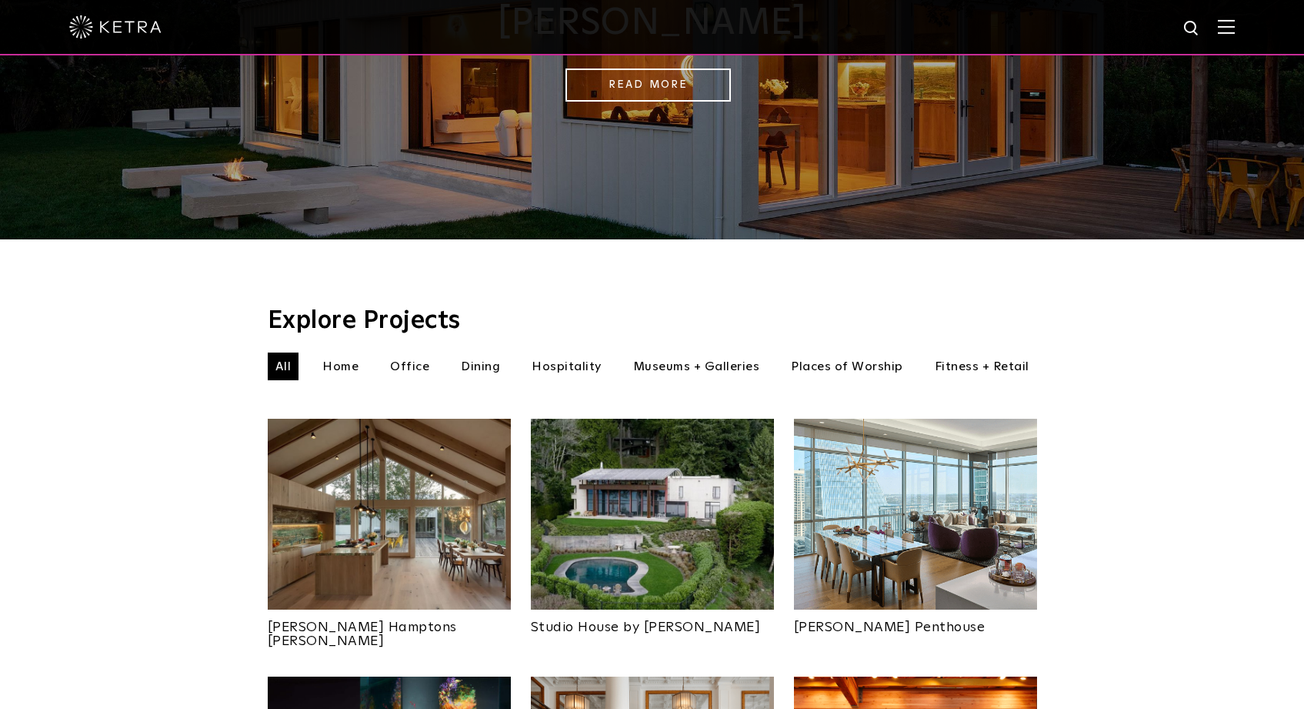
click at [378, 309] on h3 "Explore Projects" at bounding box center [653, 321] width 770 height 25
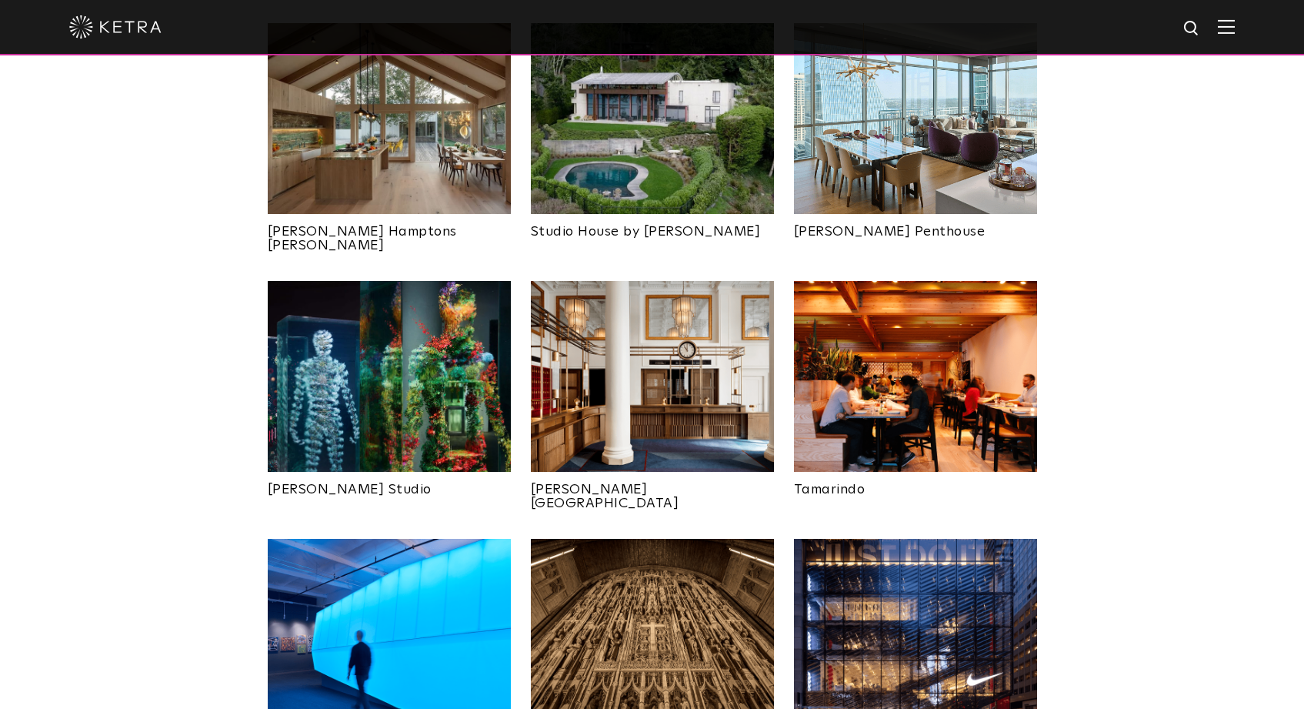
scroll to position [973, 0]
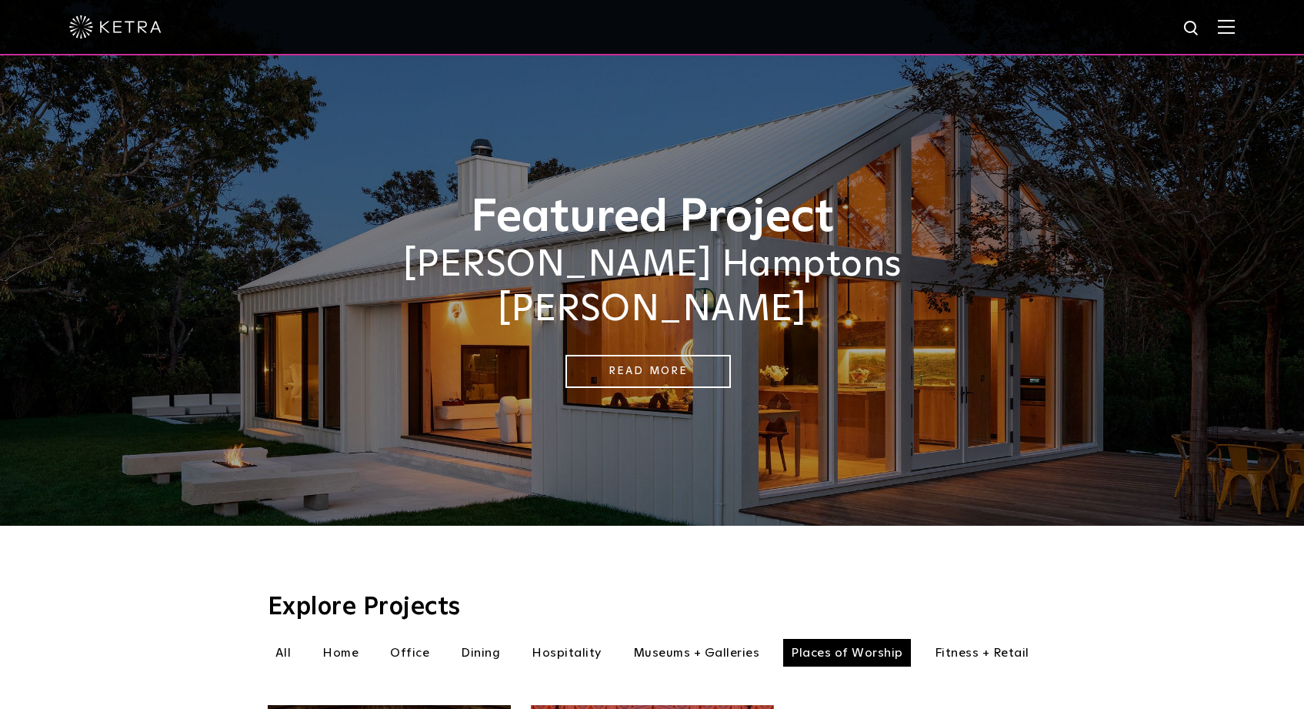
click at [282, 639] on li "All" at bounding box center [284, 653] width 32 height 28
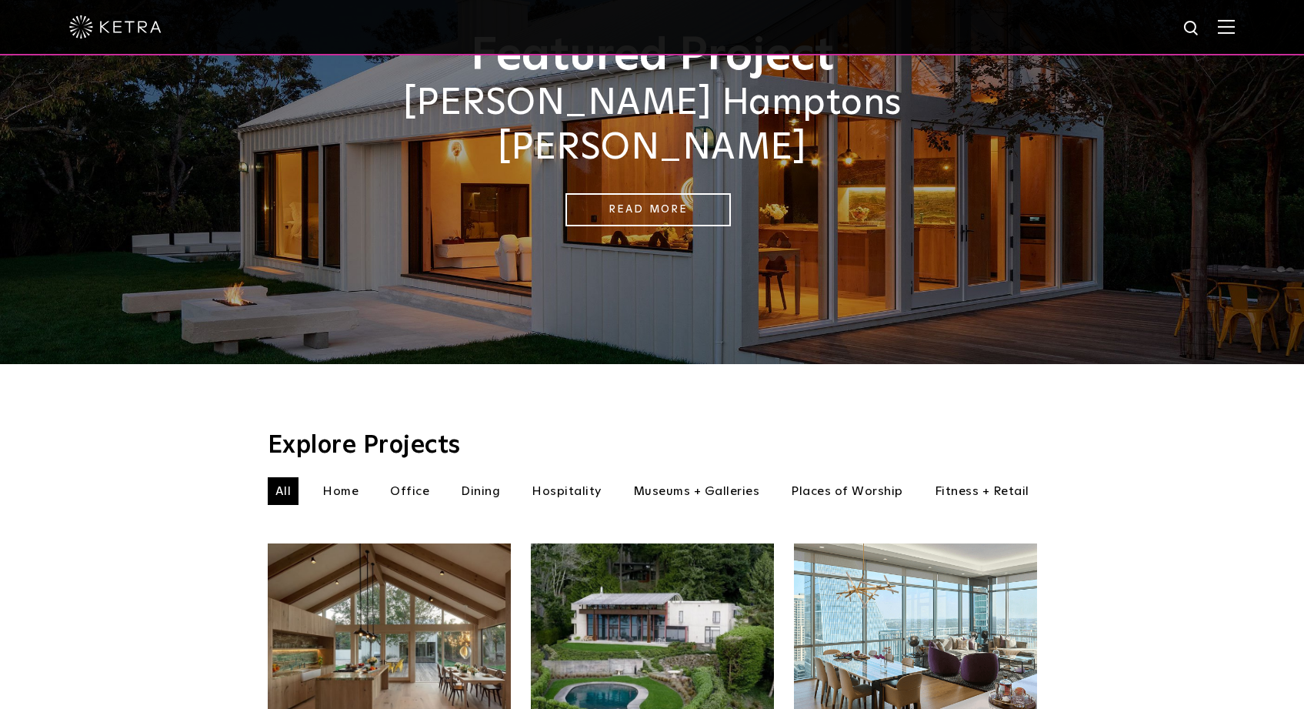
scroll to position [162, 0]
